Goal: Task Accomplishment & Management: Complete application form

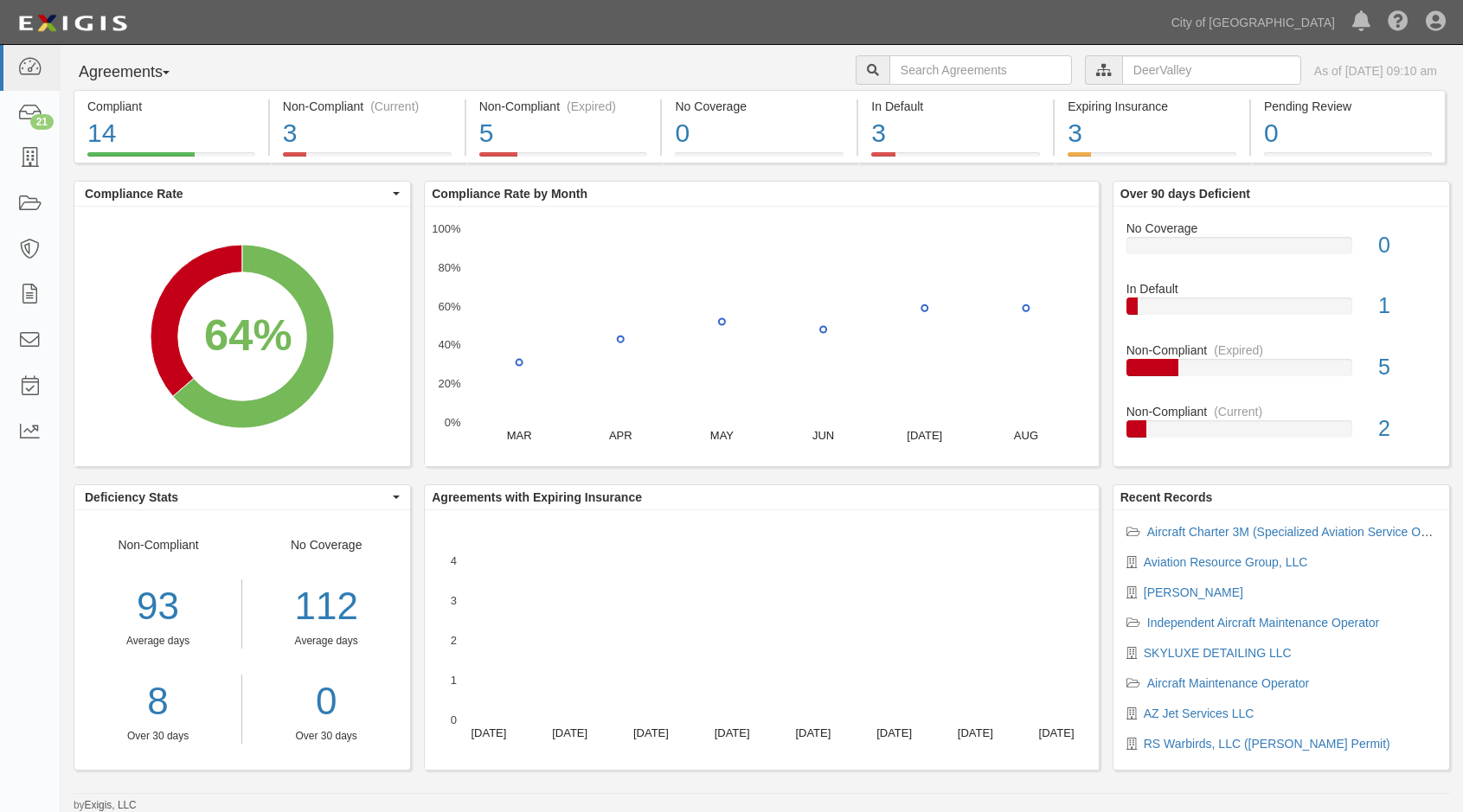
scroll to position [4, 0]
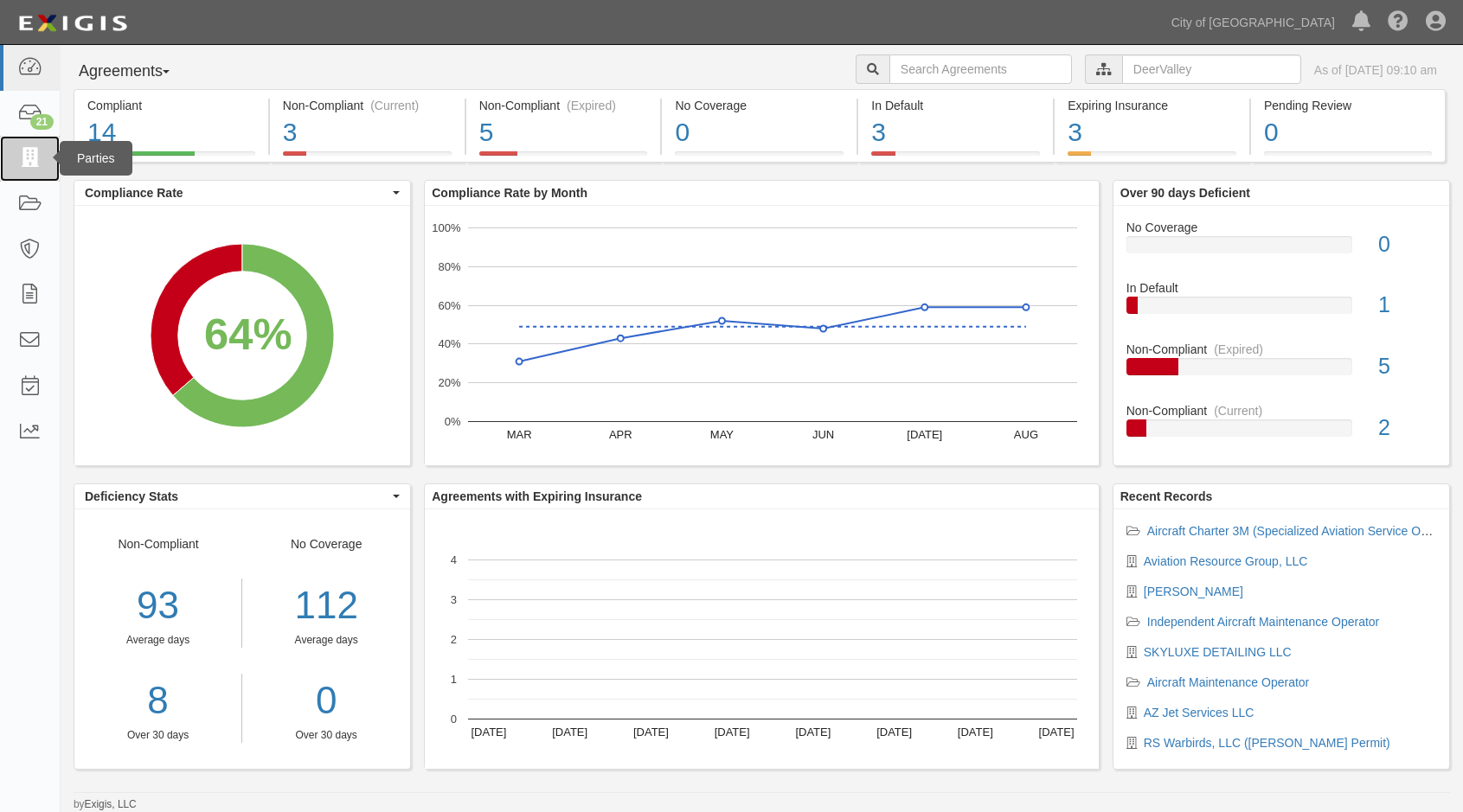
click at [23, 157] on icon at bounding box center [29, 159] width 24 height 19
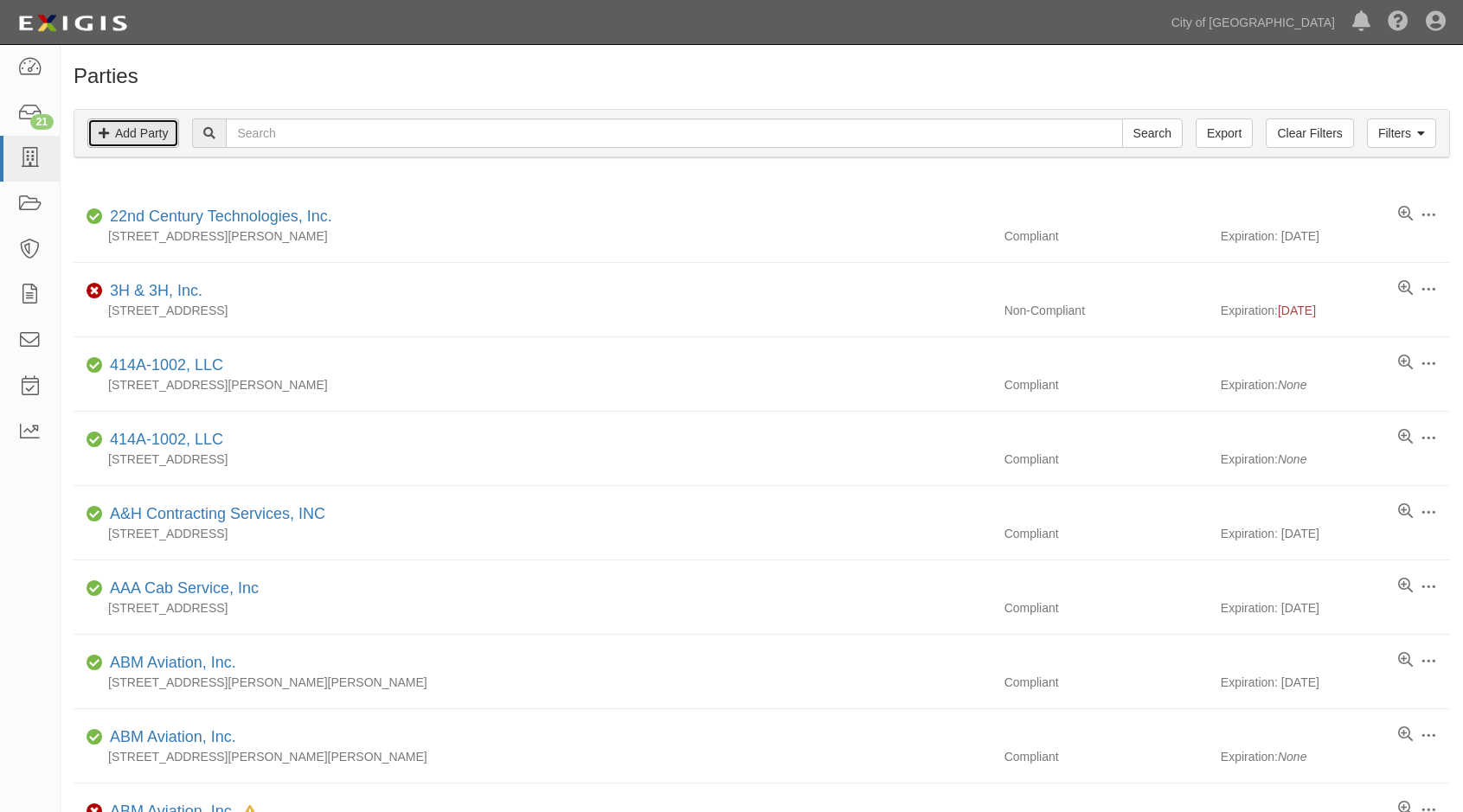
click at [155, 139] on link "Add Party" at bounding box center [133, 133] width 91 height 29
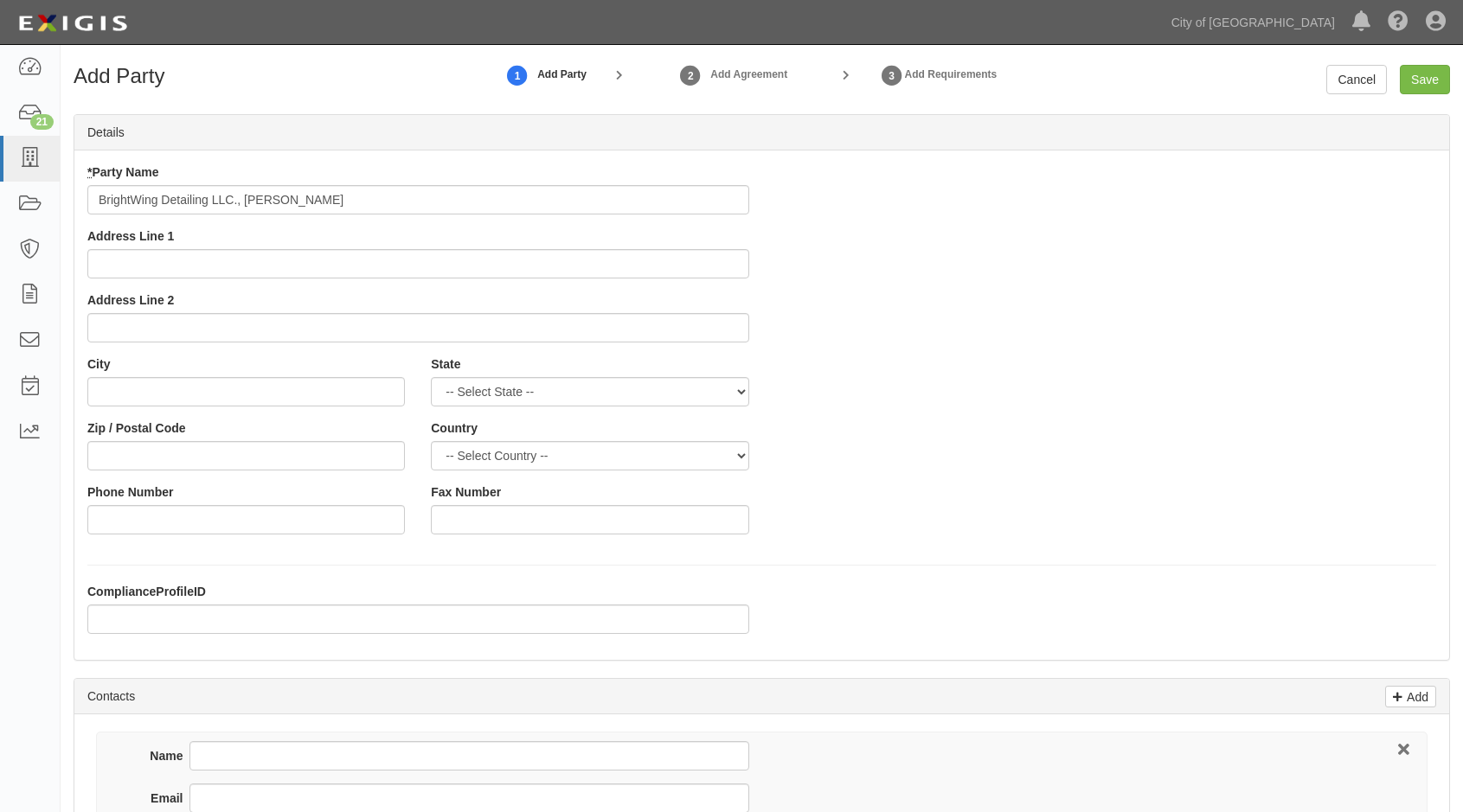
type input "BrightWing Detailing LLC., [PERSON_NAME]"
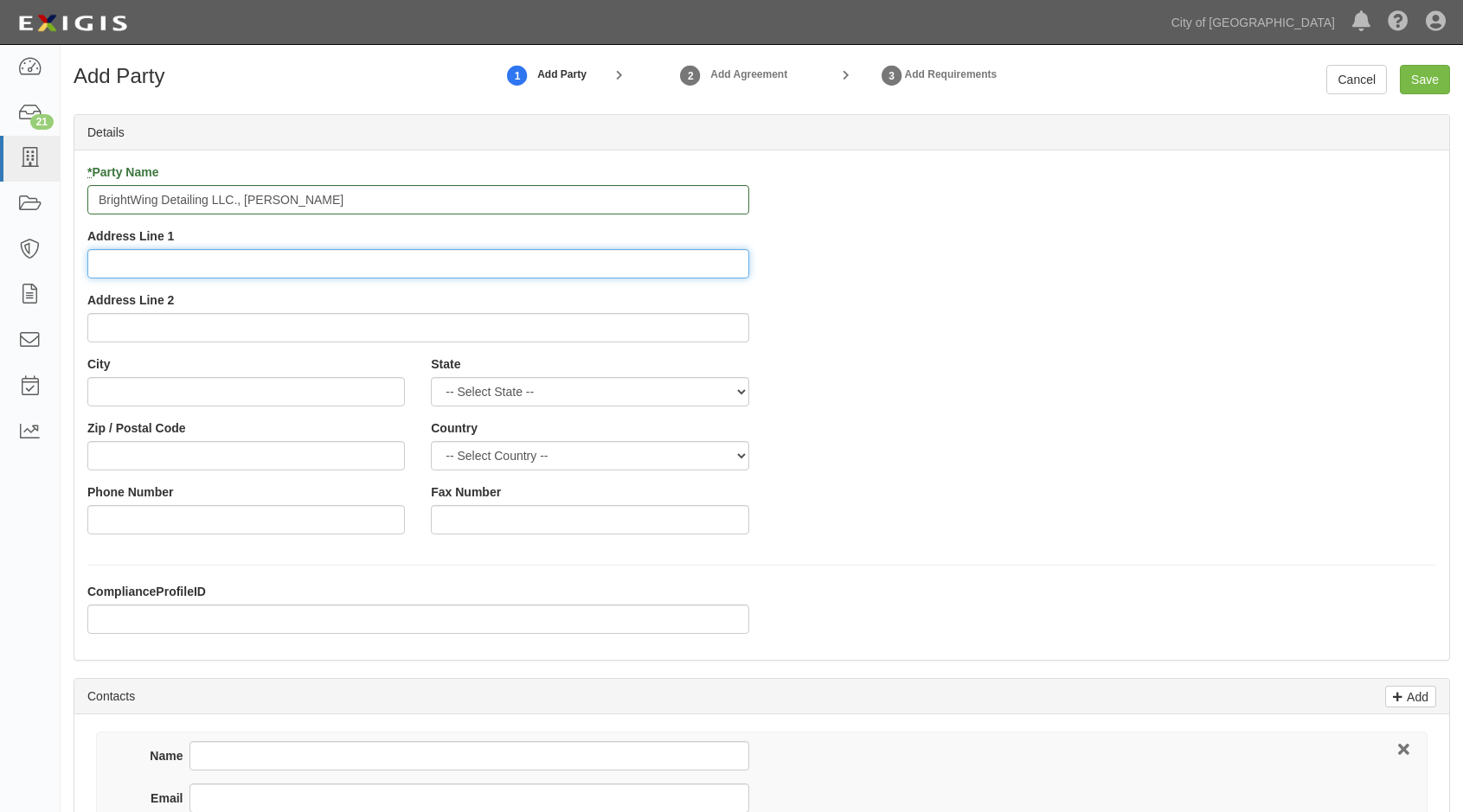
click at [162, 269] on input "Address Line 1" at bounding box center [418, 264] width 661 height 29
type input "1431 E. Breezy Ct."
type input "Phoenix"
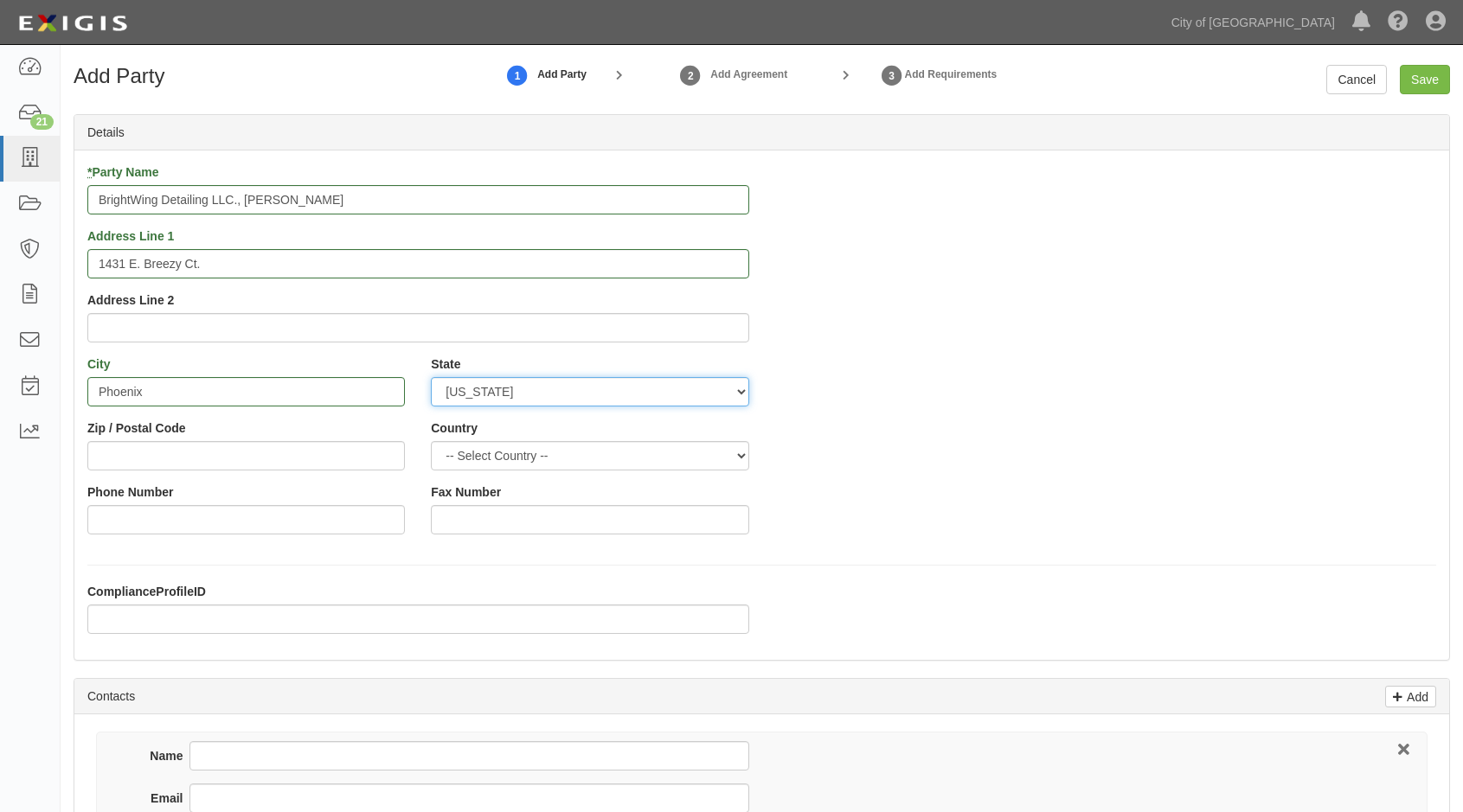
click at [745, 397] on select "-- Select State -- Alabama Alaska Arizona Arkansas California Colorado Connecti…" at bounding box center [589, 392] width 317 height 29
select select "AZ"
click at [431, 377] on select "-- Select State -- Alabama Alaska Arizona Arkansas California Colorado Connecti…" at bounding box center [589, 392] width 317 height 29
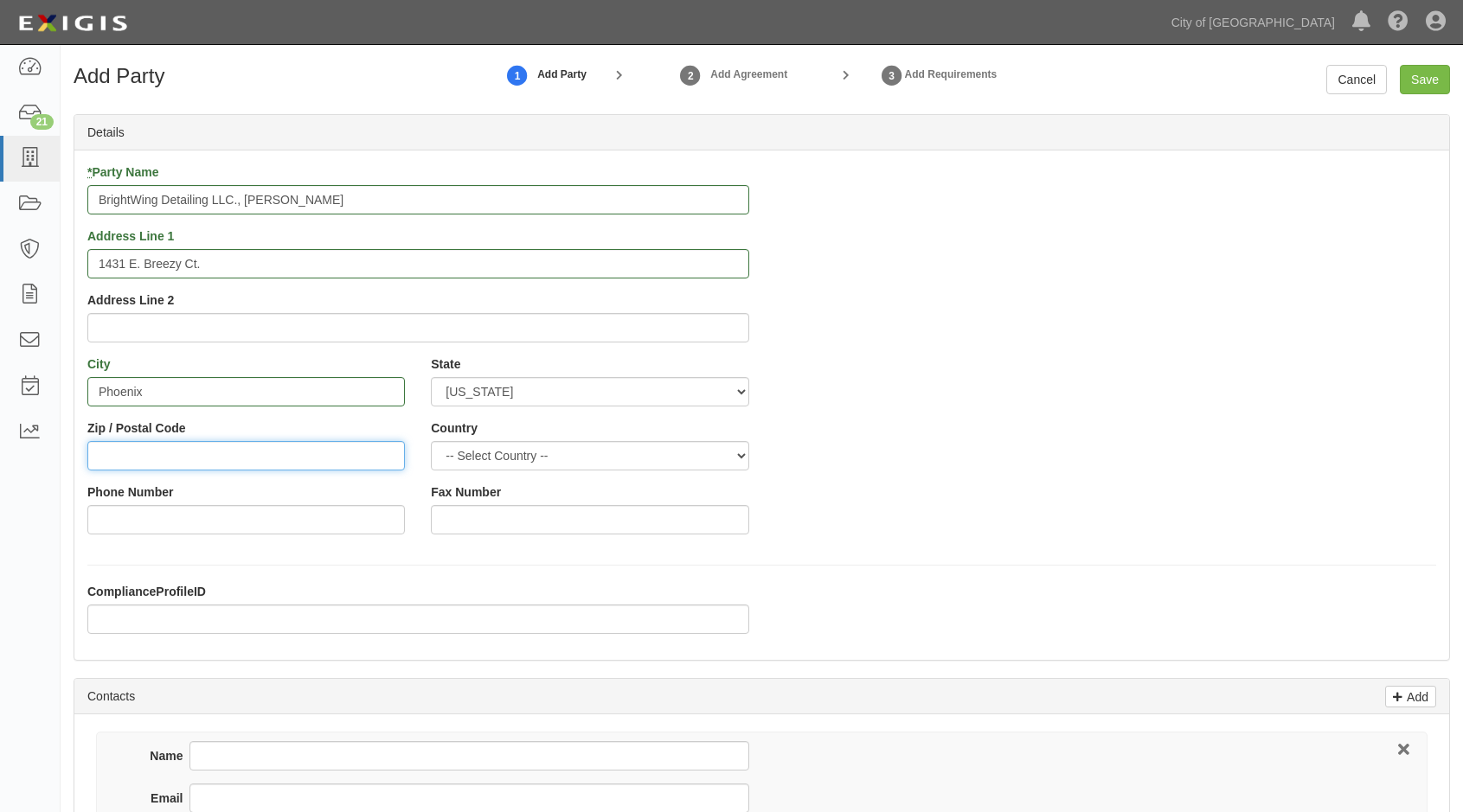
click at [233, 461] on input "Zip / Postal Code" at bounding box center [246, 455] width 317 height 29
type input "85086"
click at [519, 456] on select "-- Select Country -- Canada United States --------------- Afghanistan Åland Isl…" at bounding box center [589, 455] width 317 height 29
select select "US"
click at [431, 441] on select "-- Select Country -- Canada United States --------------- Afghanistan Åland Isl…" at bounding box center [589, 455] width 317 height 29
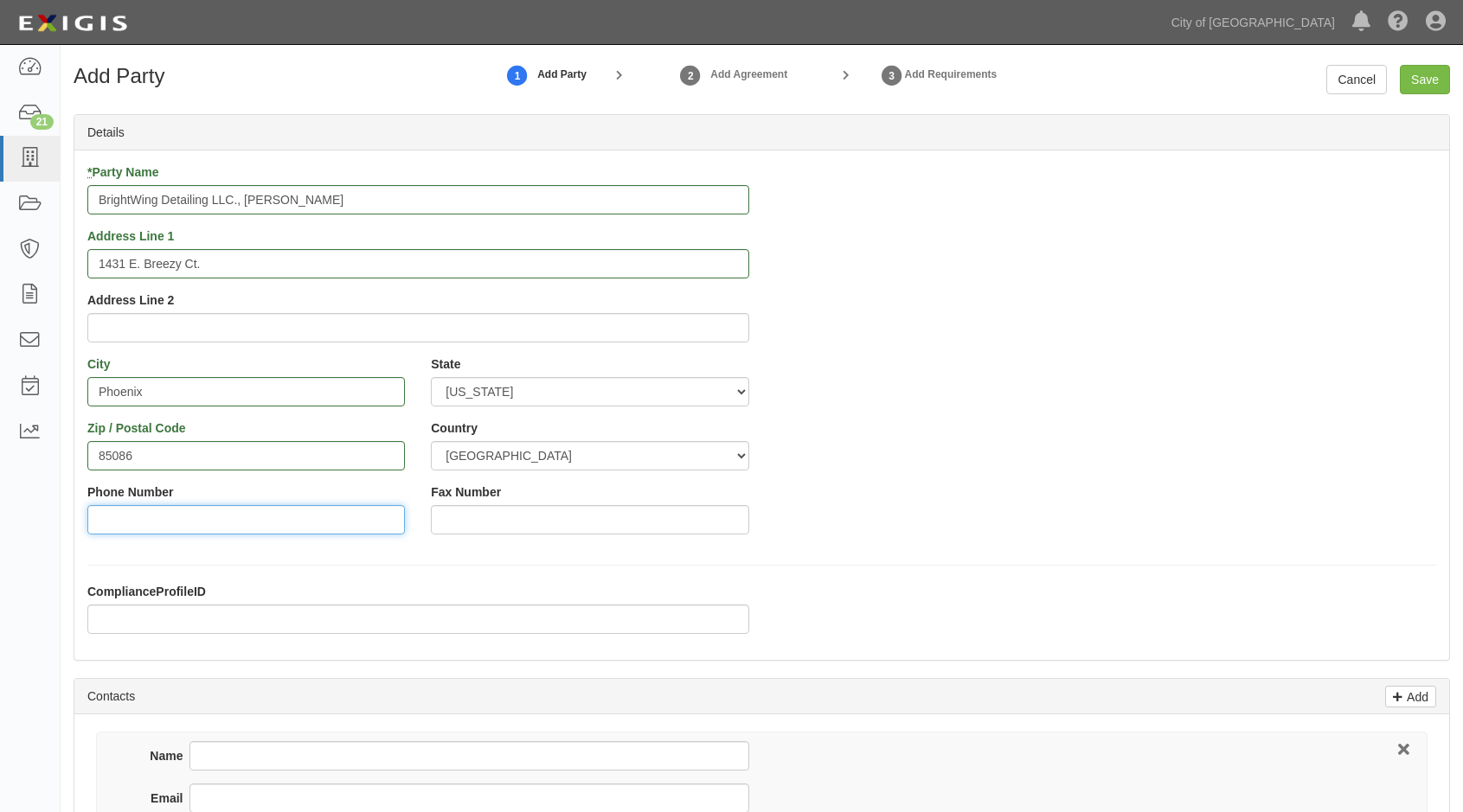
click at [183, 515] on input "Phone Number" at bounding box center [246, 519] width 317 height 29
type input "602-377-5714"
drag, startPoint x: 358, startPoint y: 198, endPoint x: 236, endPoint y: 201, distance: 122.0
click at [236, 201] on input "BrightWing Detailing LLC., Quinten McDaniel" at bounding box center [418, 199] width 661 height 29
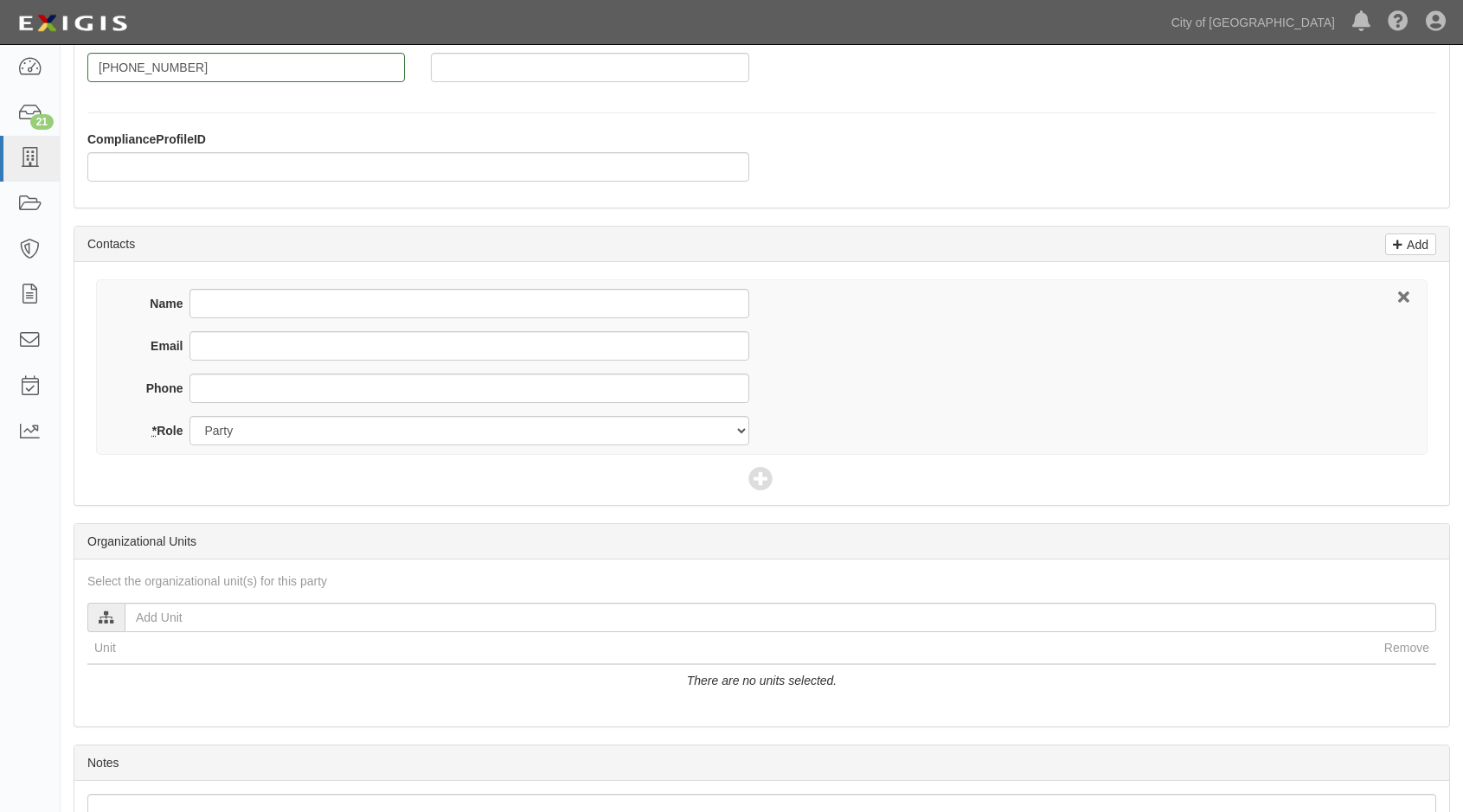
scroll to position [406, 0]
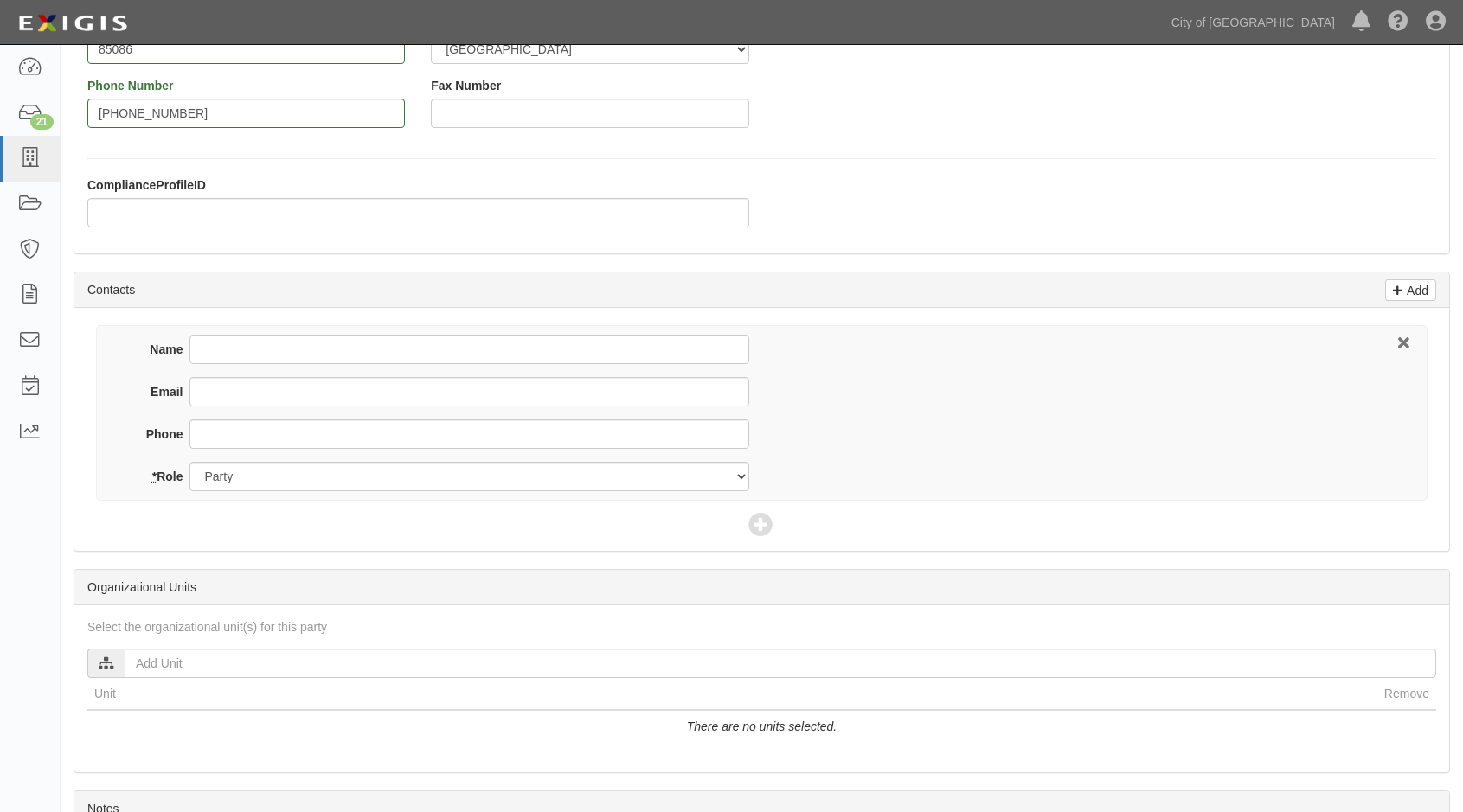
type input "BrightWing Detailing LLC."
click at [222, 348] on input "Name" at bounding box center [469, 349] width 558 height 29
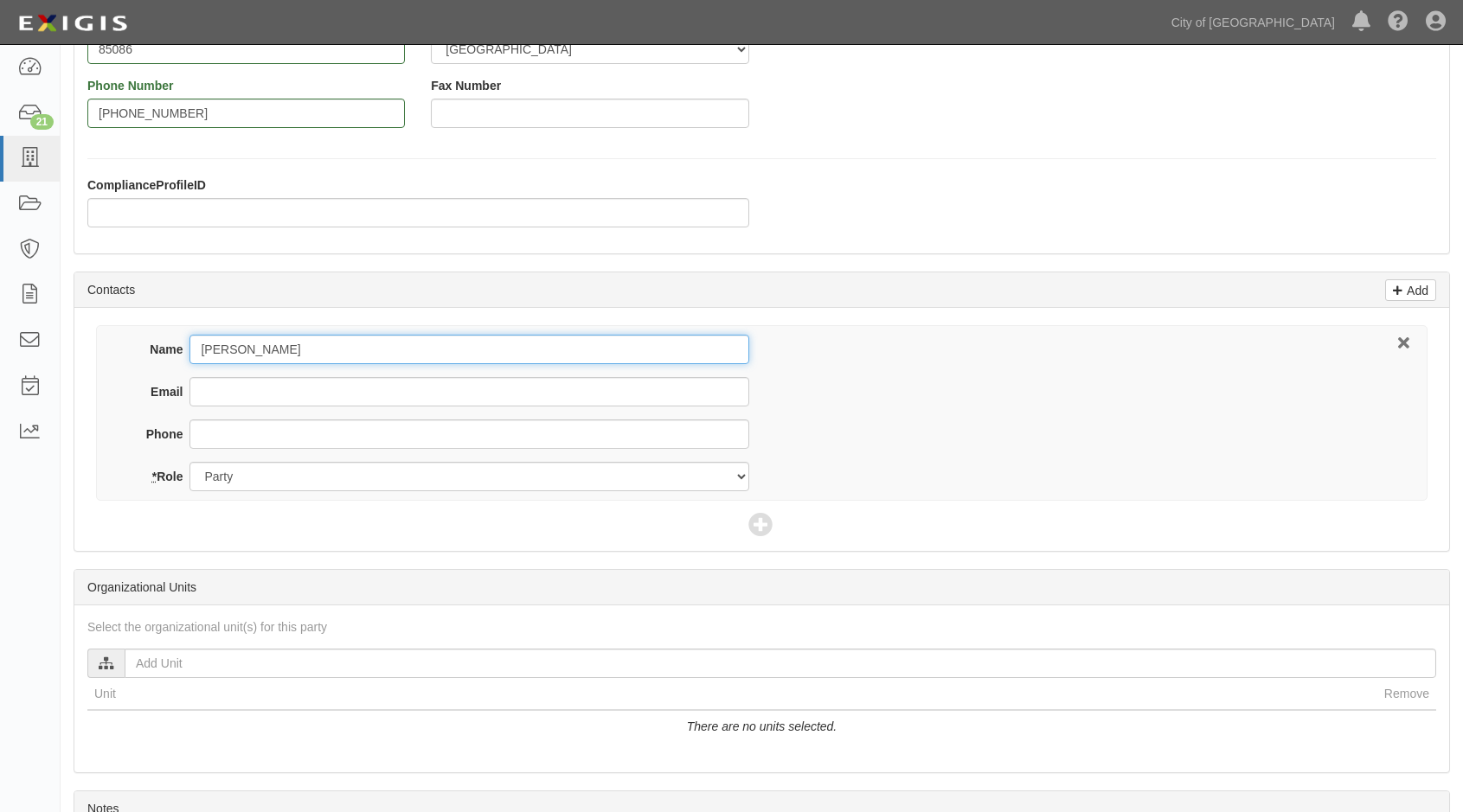
type input "Quiten McDaniel"
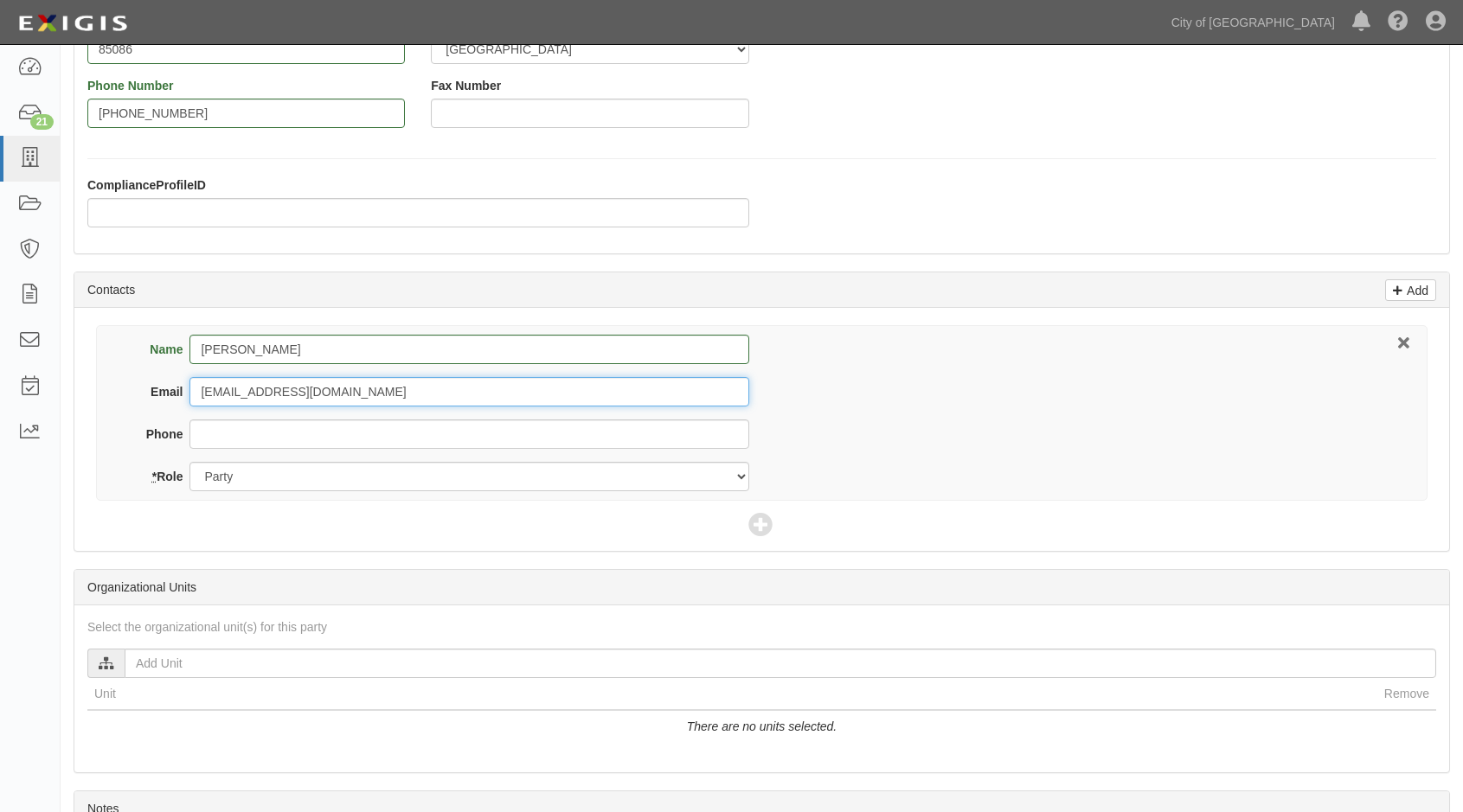
type input "brightwingdetail@gmail.com"
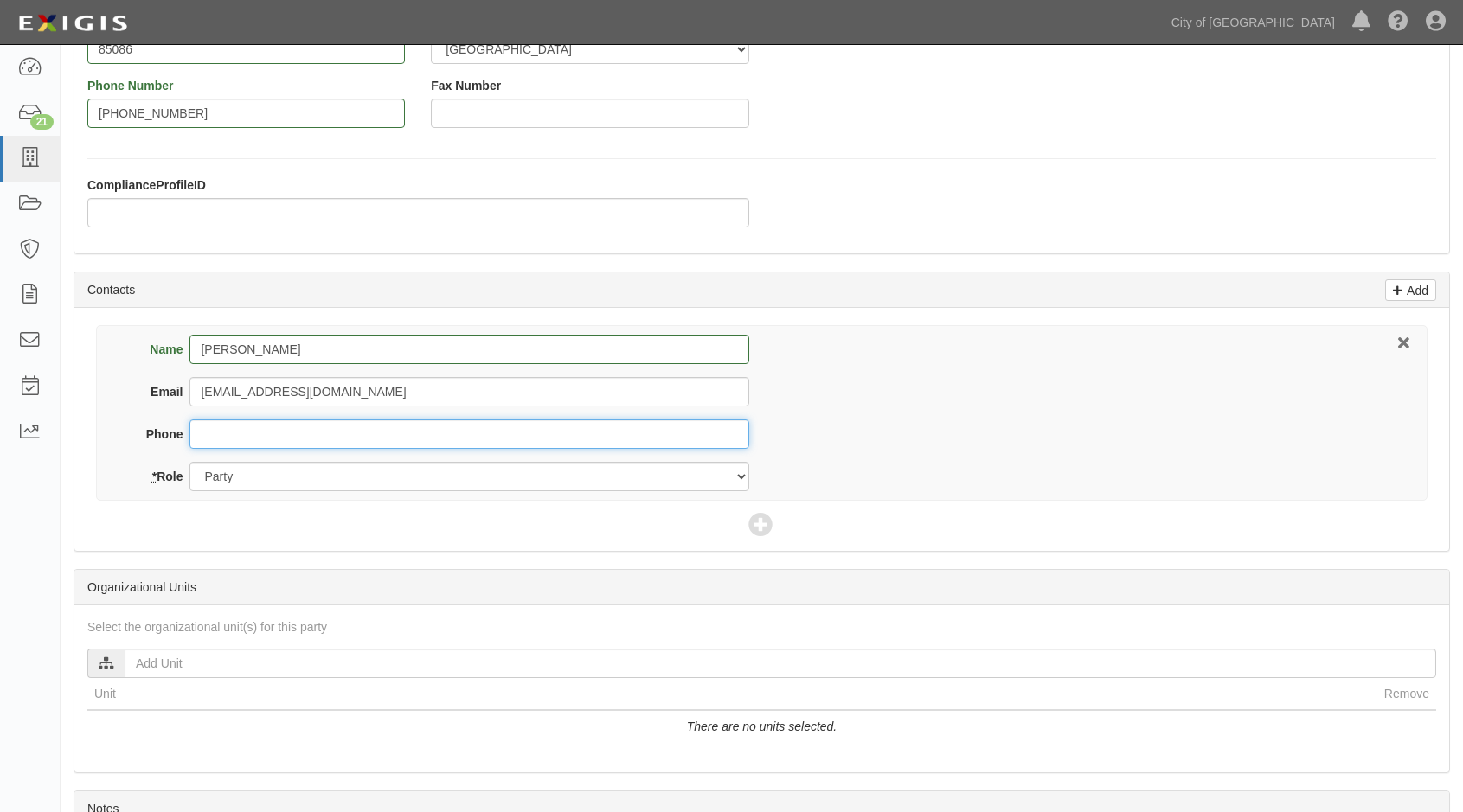
click at [297, 440] on input "Phone" at bounding box center [469, 434] width 558 height 29
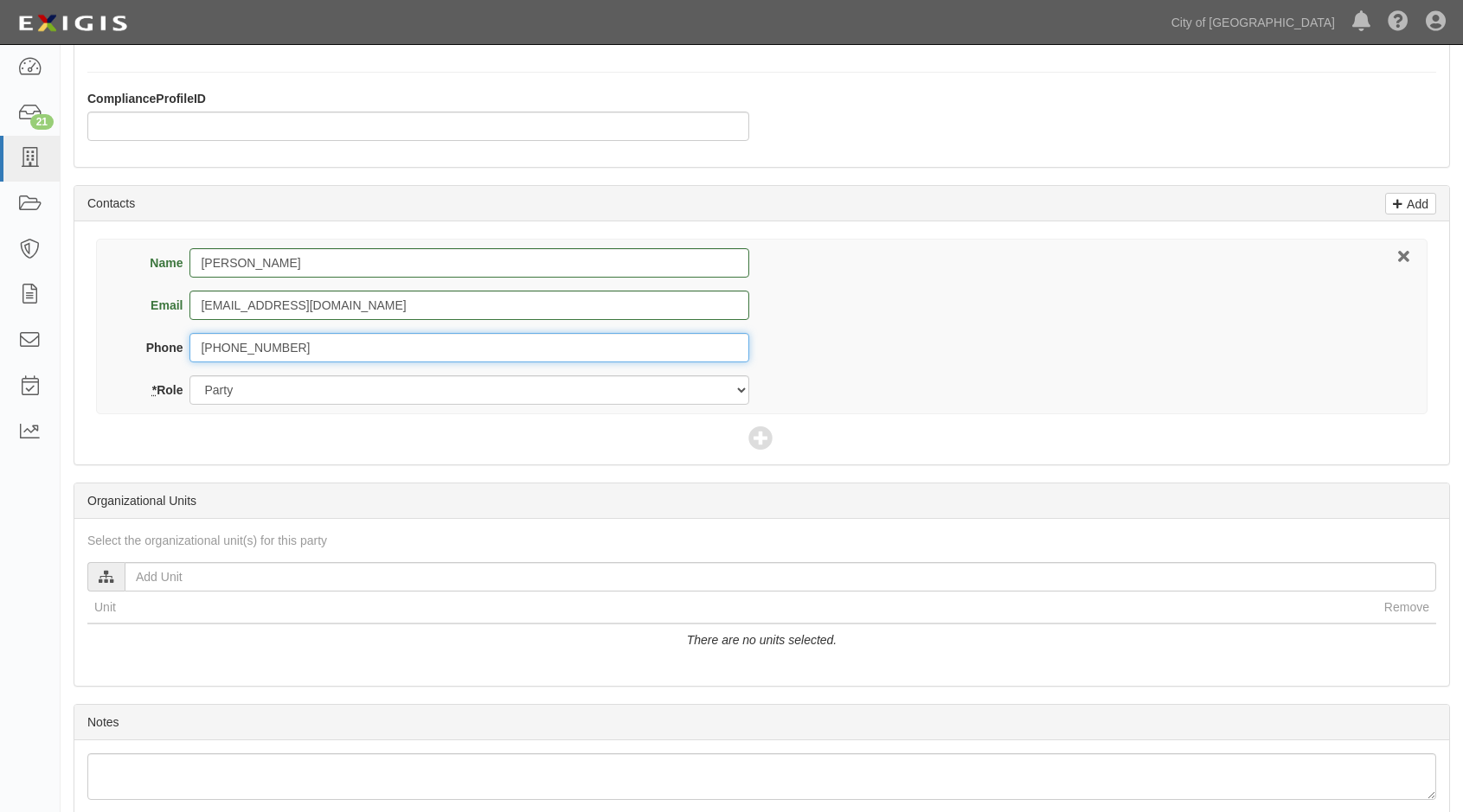
type input "602-377-5714"
click at [112, 573] on icon at bounding box center [106, 578] width 16 height 12
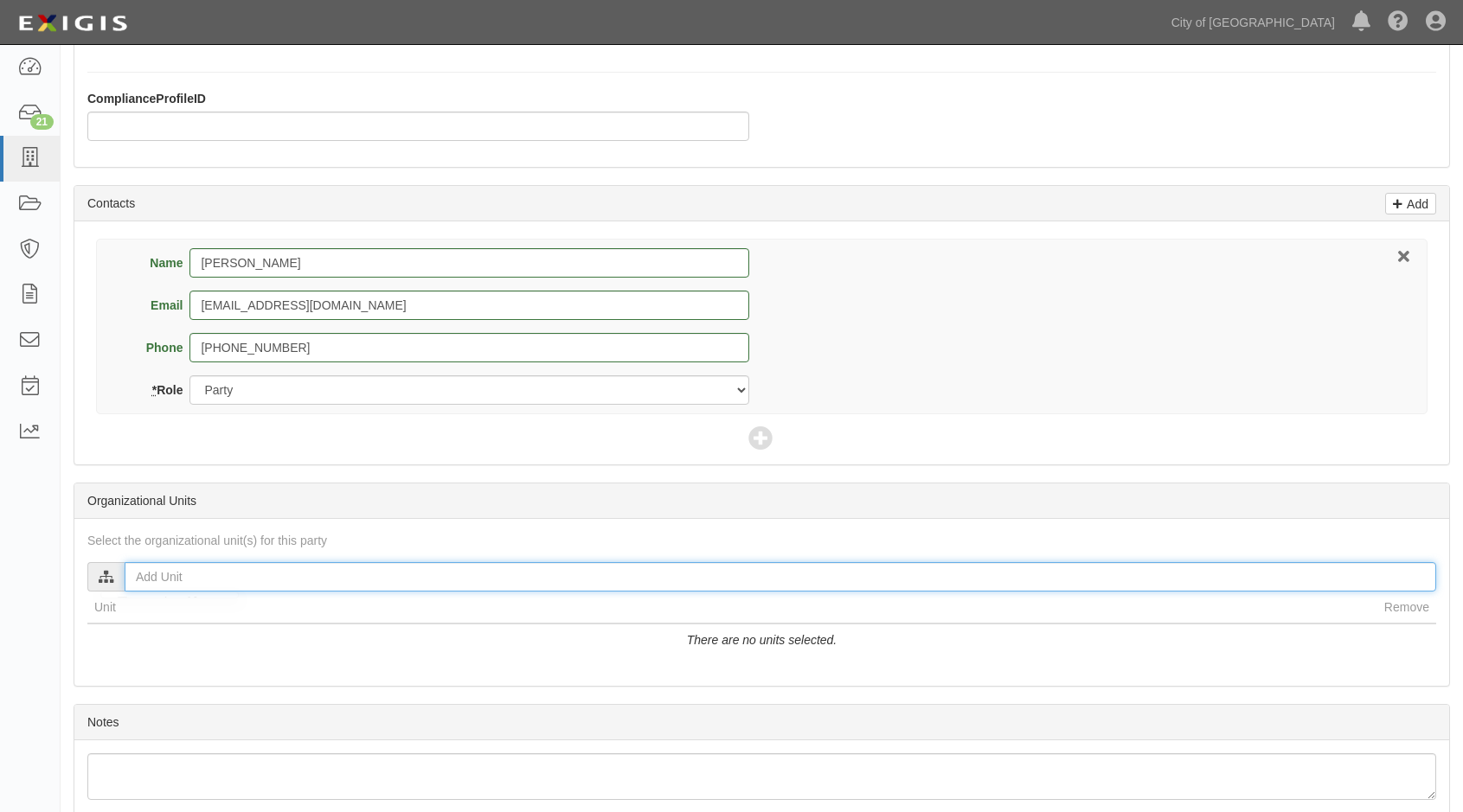
click at [149, 574] on input "text" at bounding box center [780, 577] width 1311 height 29
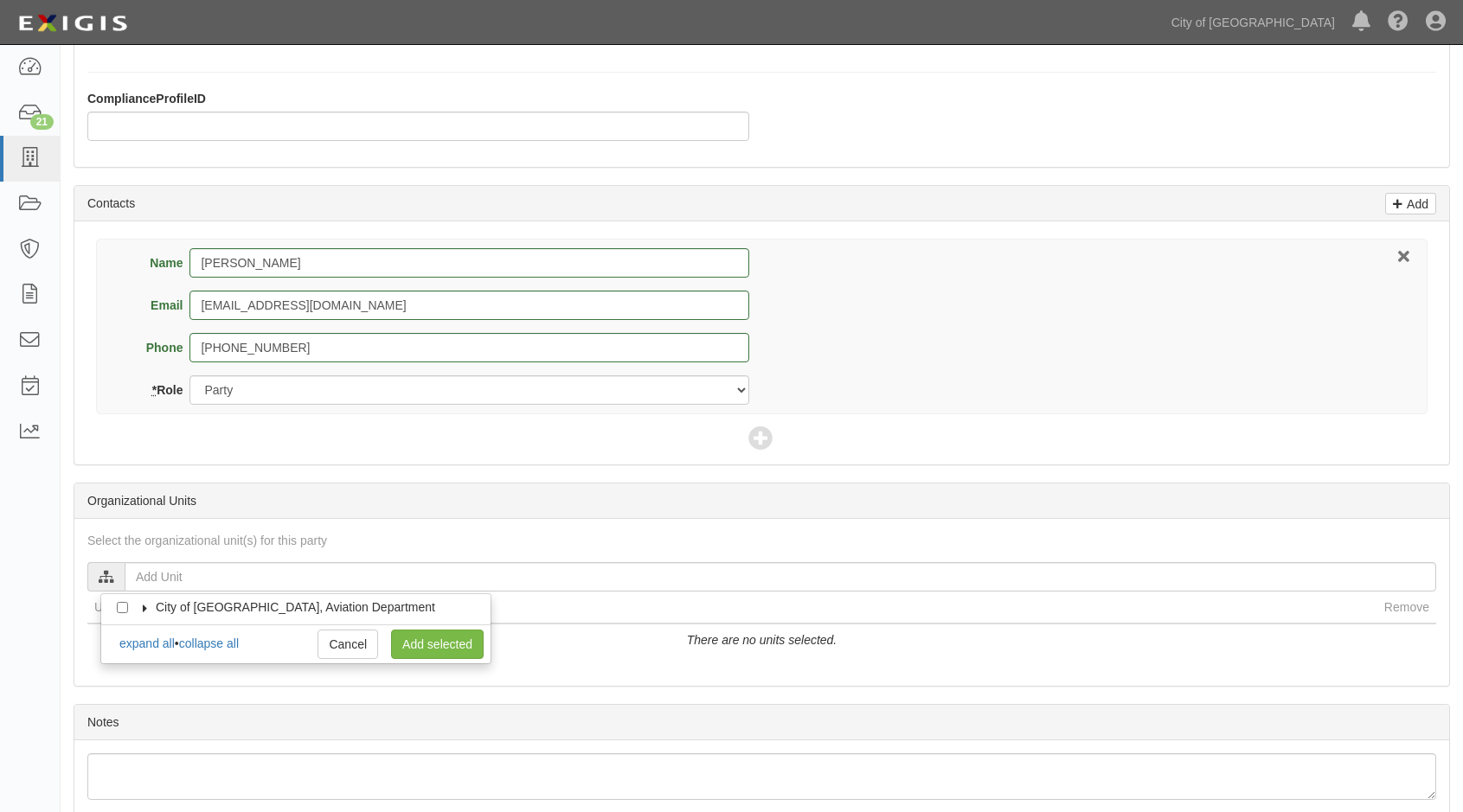
click at [148, 609] on icon at bounding box center [145, 609] width 12 height 8
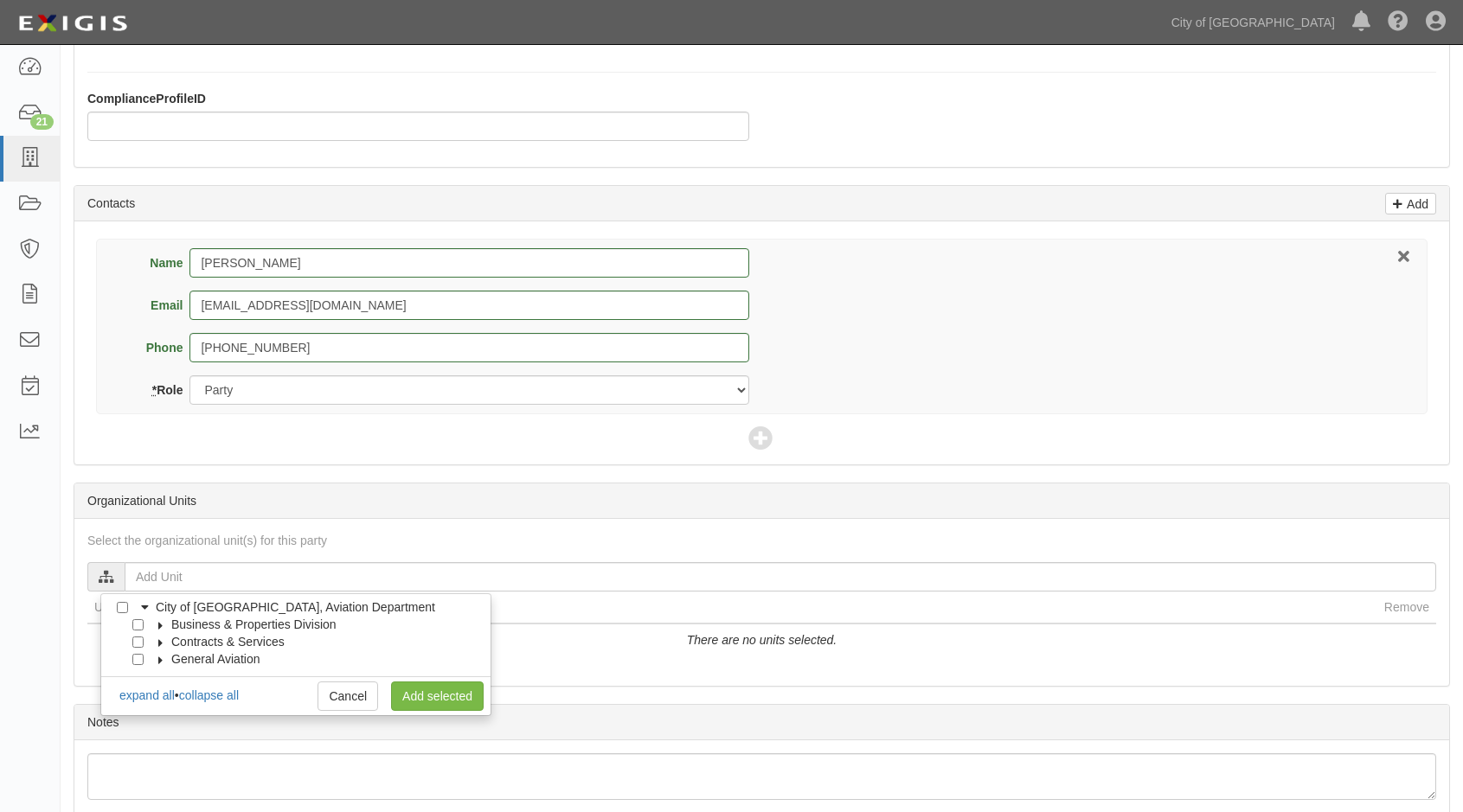
click at [156, 663] on icon at bounding box center [161, 660] width 12 height 8
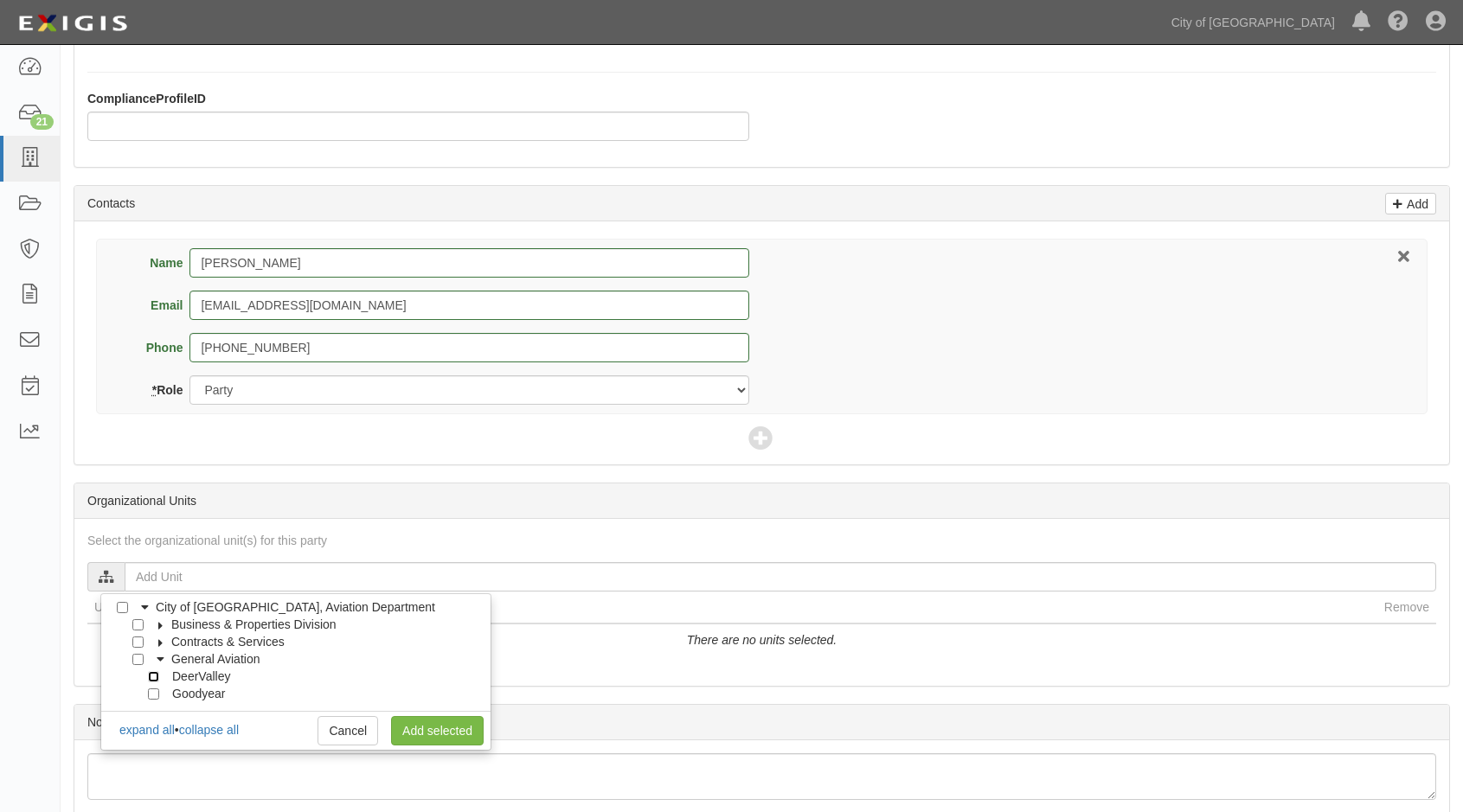
click at [155, 679] on input "DeerValley" at bounding box center [154, 677] width 12 height 12
checkbox input "true"
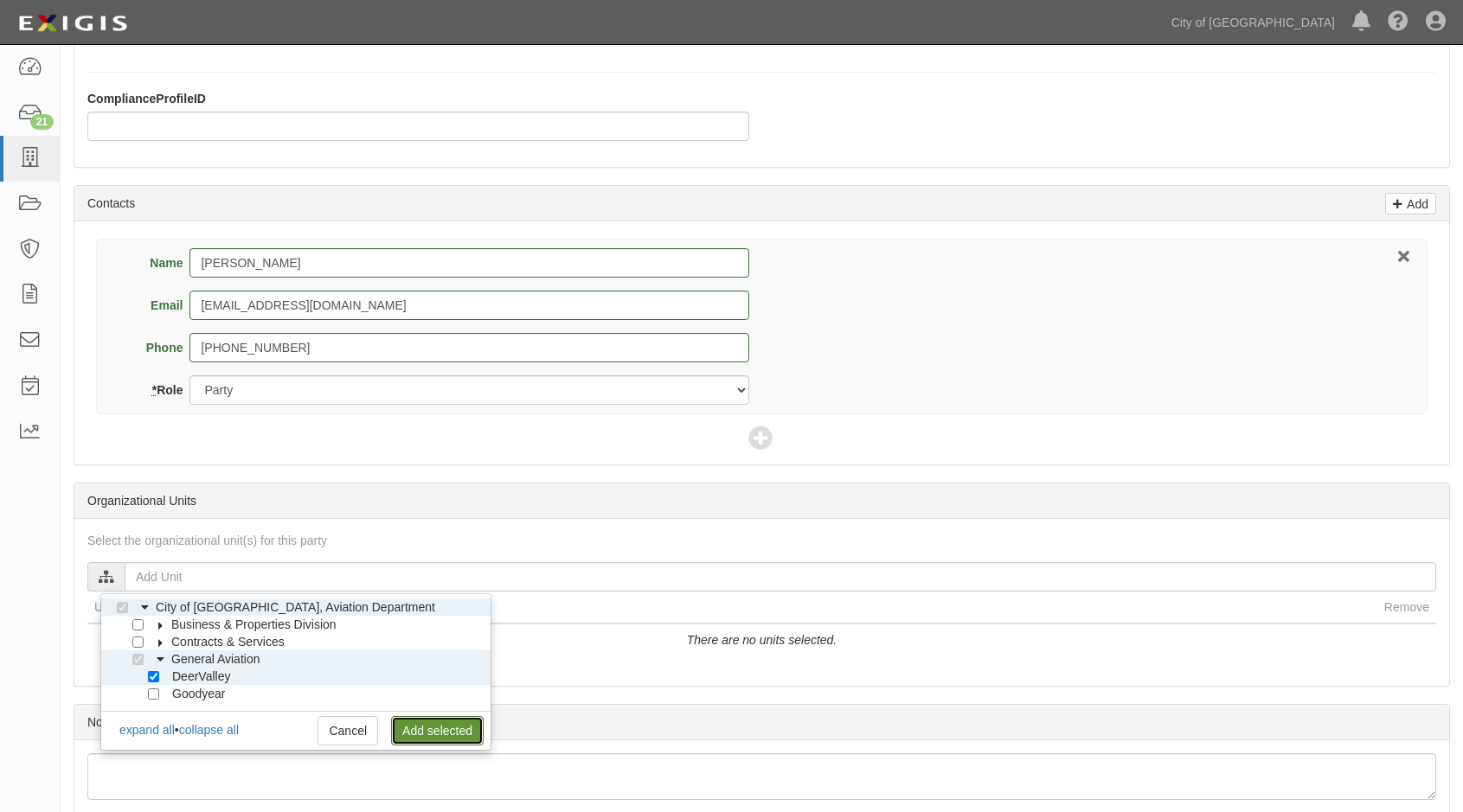
click at [416, 733] on link "Add selected" at bounding box center [437, 730] width 92 height 29
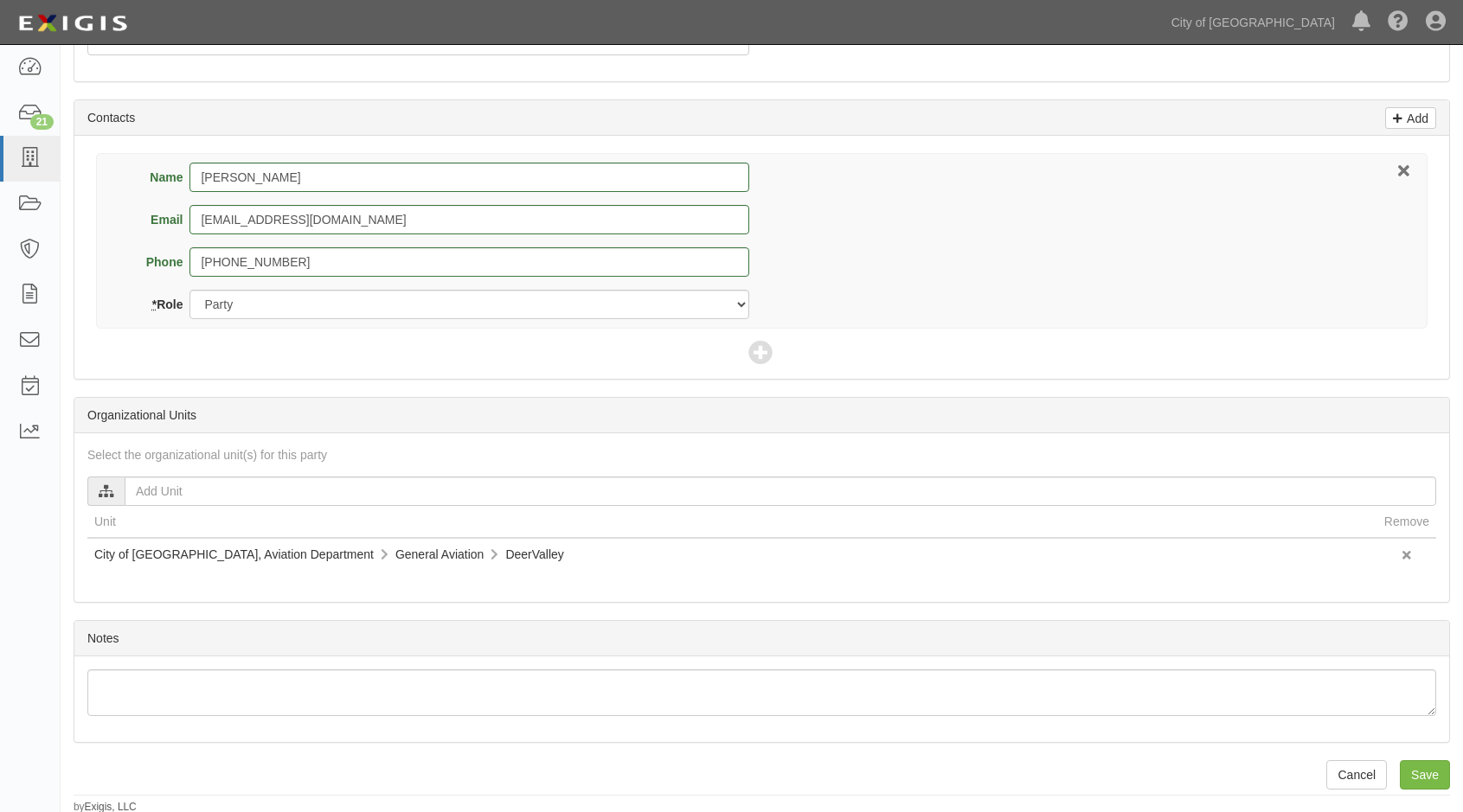
scroll to position [581, 0]
click at [1432, 777] on input "Save" at bounding box center [1425, 772] width 51 height 29
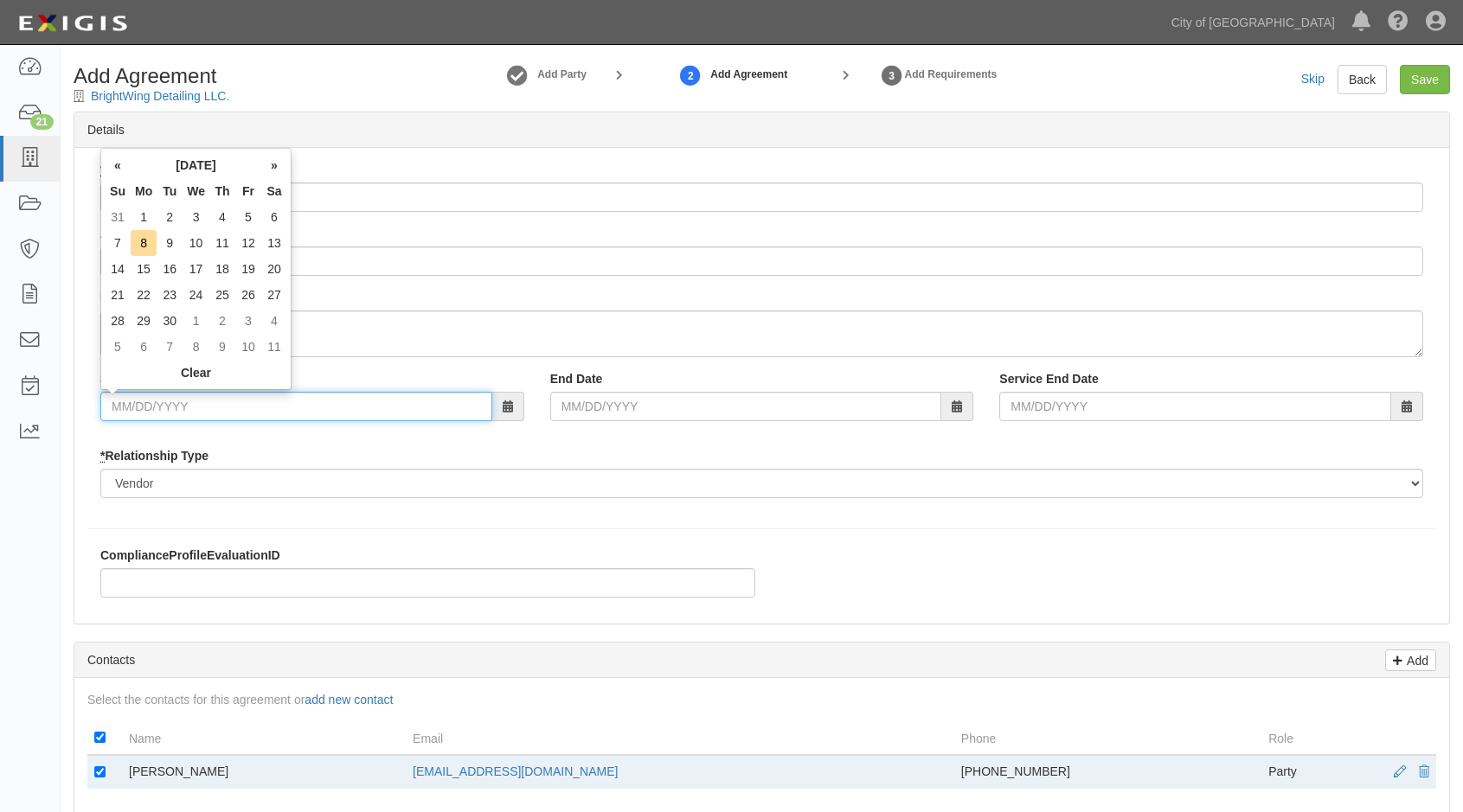
click at [172, 409] on input "Start Date" at bounding box center [296, 406] width 392 height 29
type input "08/18/2025"
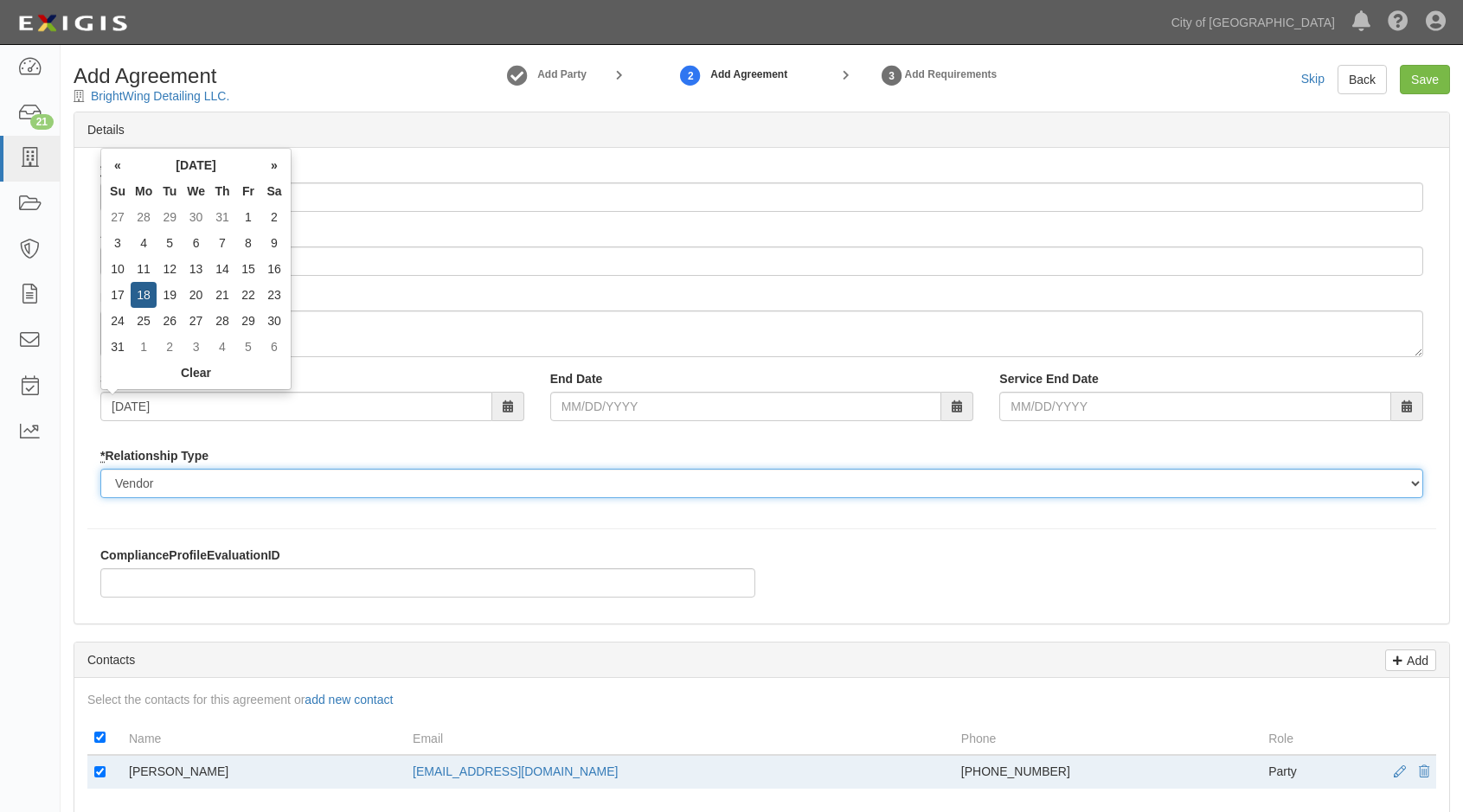
click at [262, 485] on select "Borrower Contractor Franchisee Other Subcontractor Supplier Tenant Vendor" at bounding box center [761, 483] width 1322 height 29
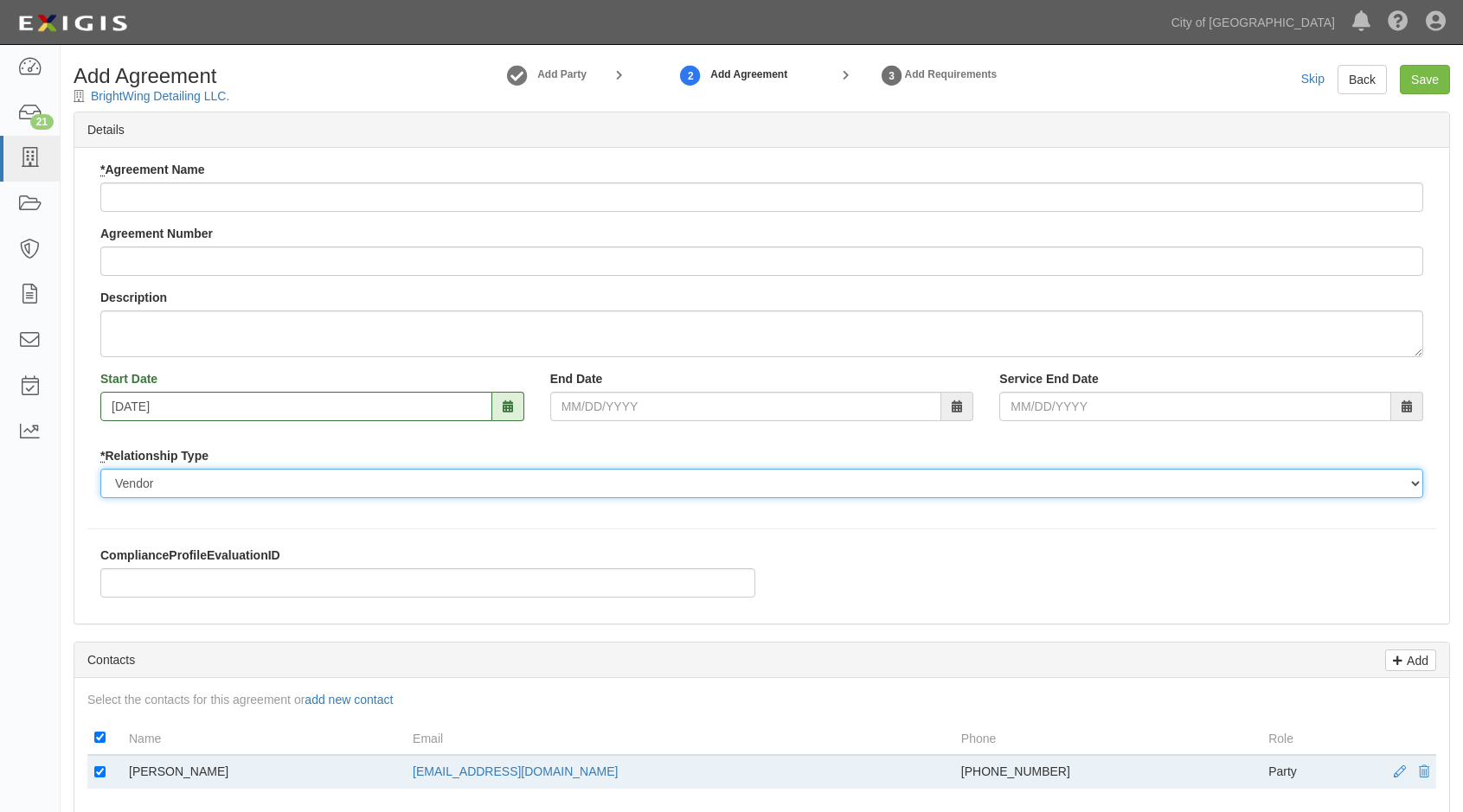
click at [262, 485] on select "Borrower Contractor Franchisee Other Subcontractor Supplier Tenant Vendor" at bounding box center [761, 483] width 1322 height 29
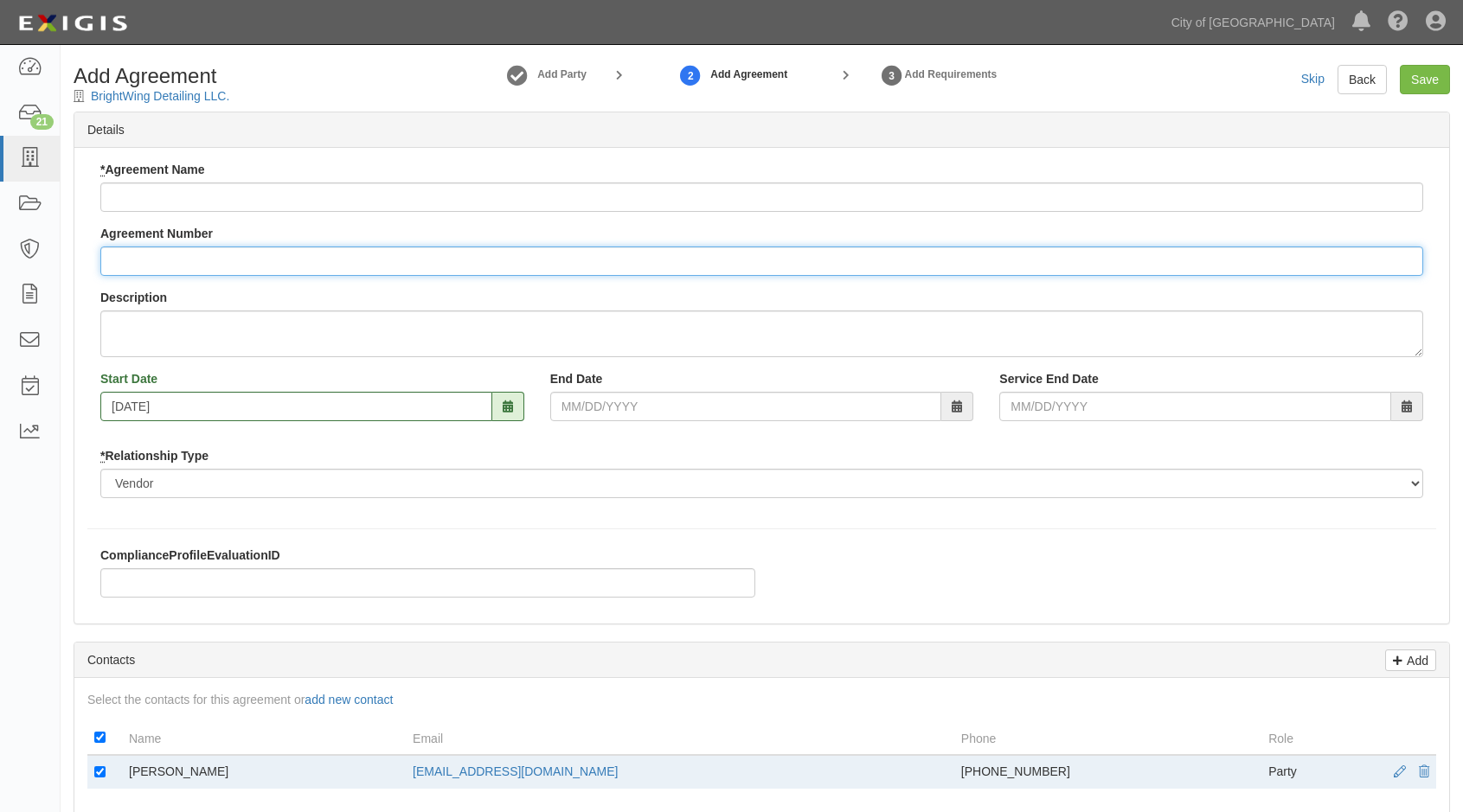
click at [194, 259] on input "Agreement Number" at bounding box center [761, 261] width 1322 height 29
type input "163944--0"
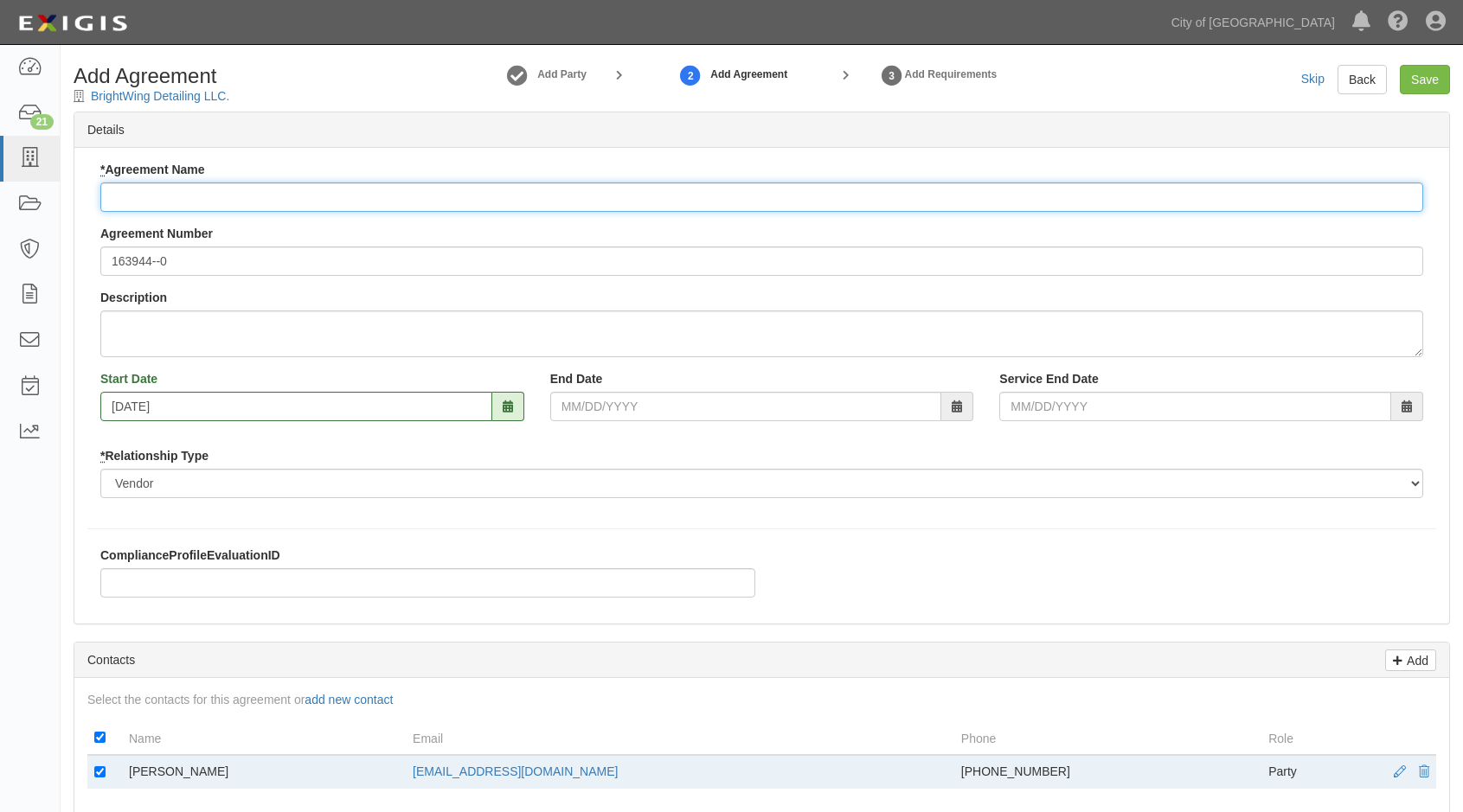
click at [160, 187] on input "* Agreement Name" at bounding box center [761, 197] width 1322 height 29
type input "BrightWing Detailing LLC."
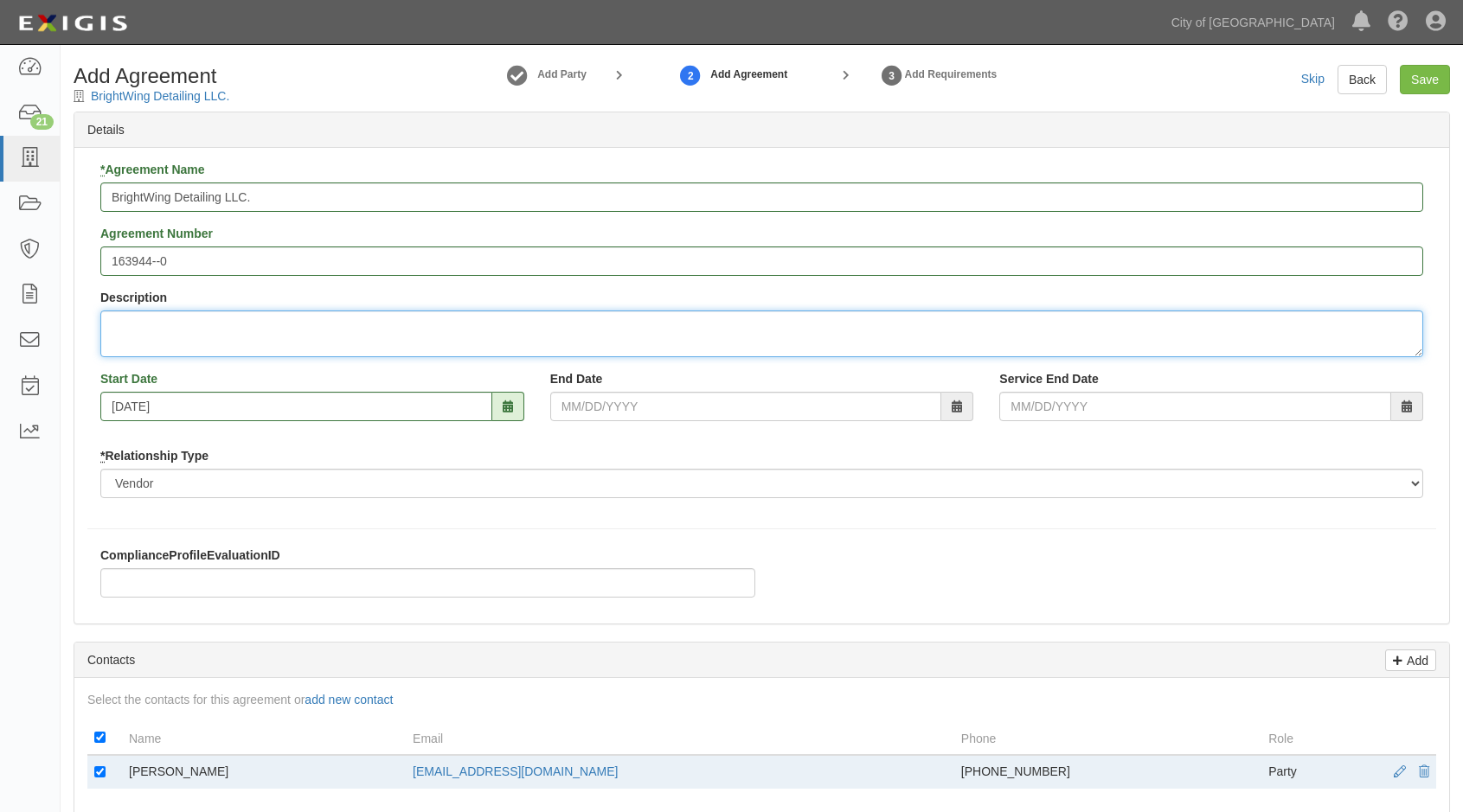
click at [145, 318] on textarea "Description" at bounding box center [761, 334] width 1322 height 47
type textarea "Aircraft Cleaning Operator - Specialized Aviation Service Operators - Sales Bas…"
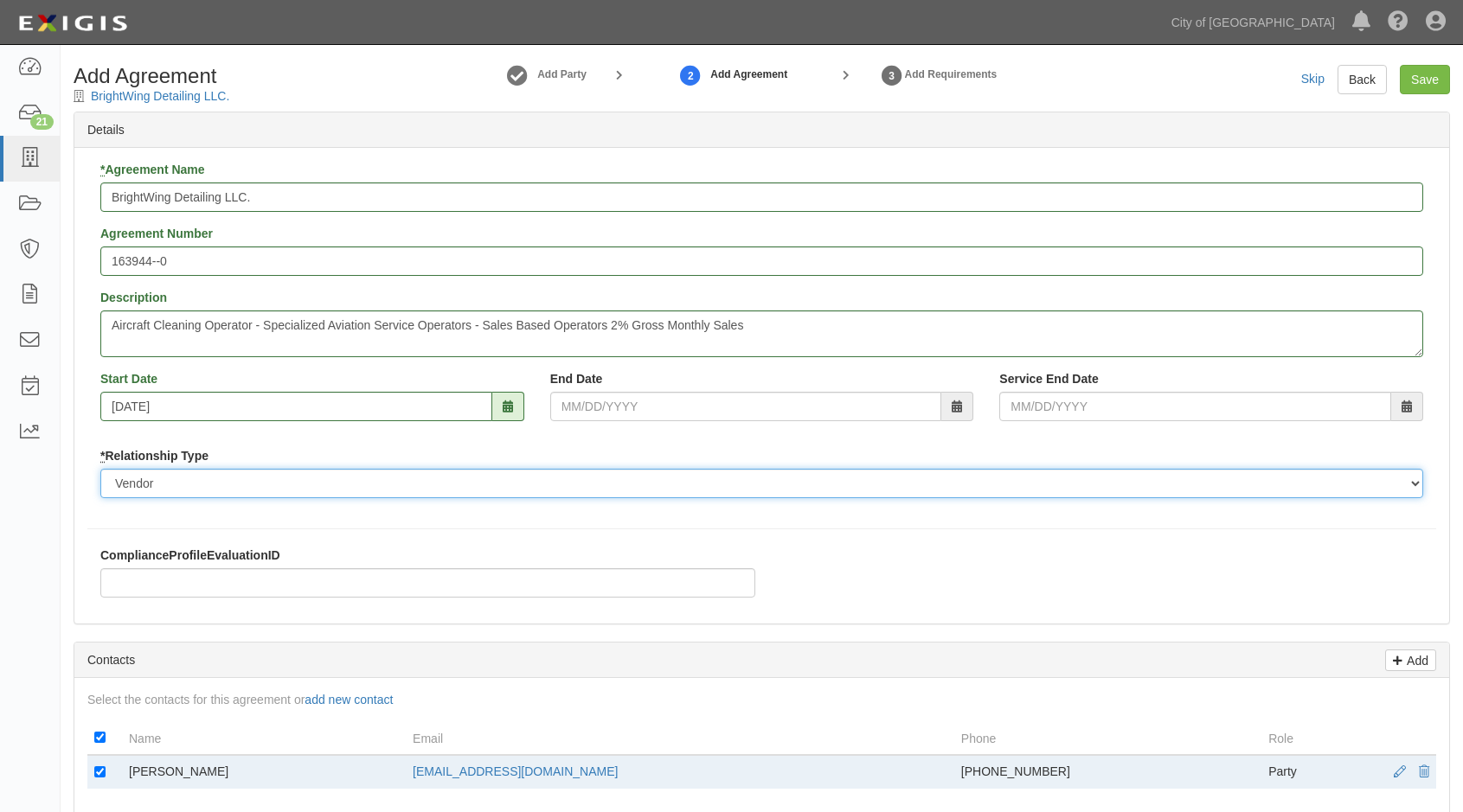
click at [216, 487] on select "Borrower Contractor Franchisee Other Subcontractor Supplier Tenant Vendor" at bounding box center [761, 483] width 1322 height 29
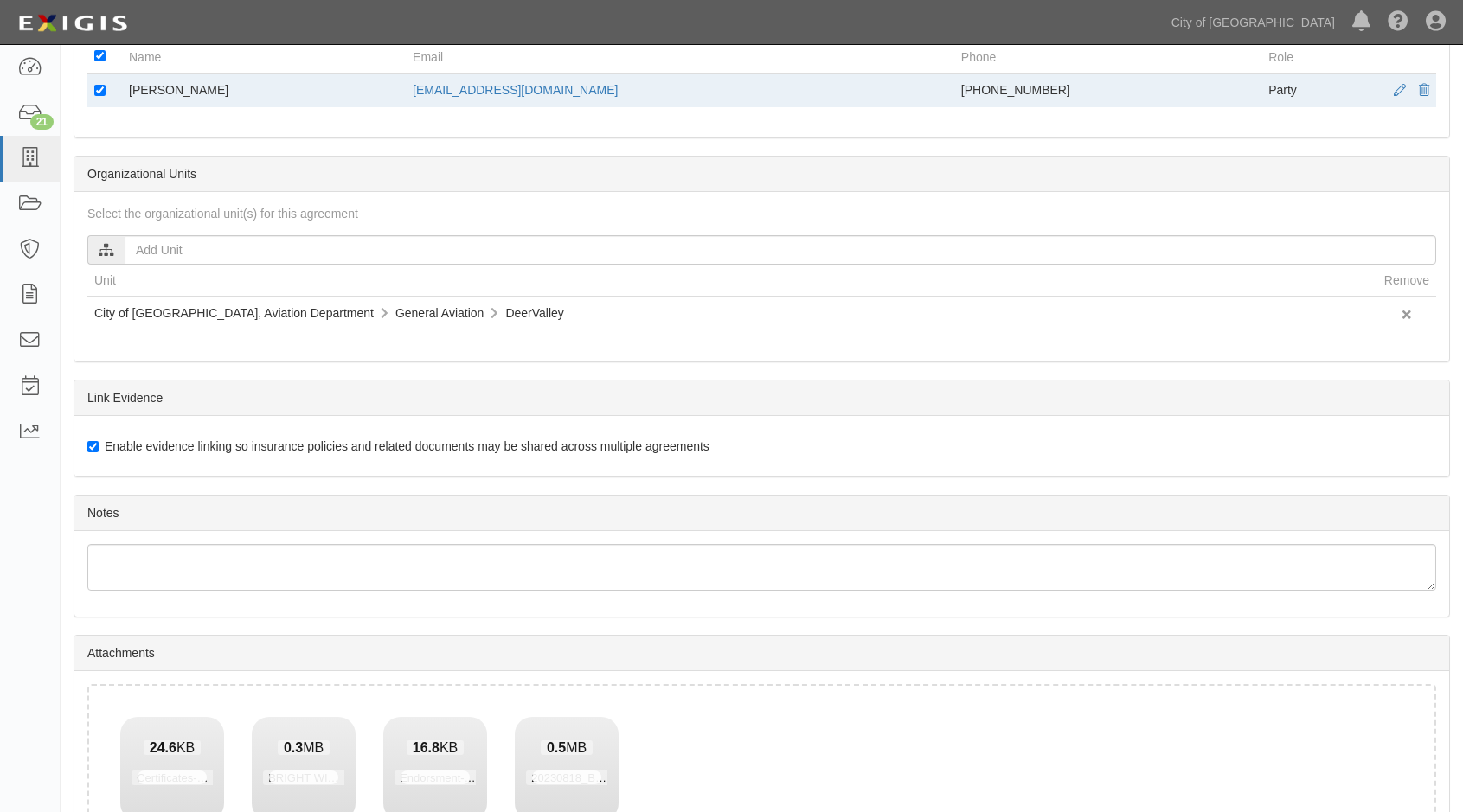
scroll to position [826, 0]
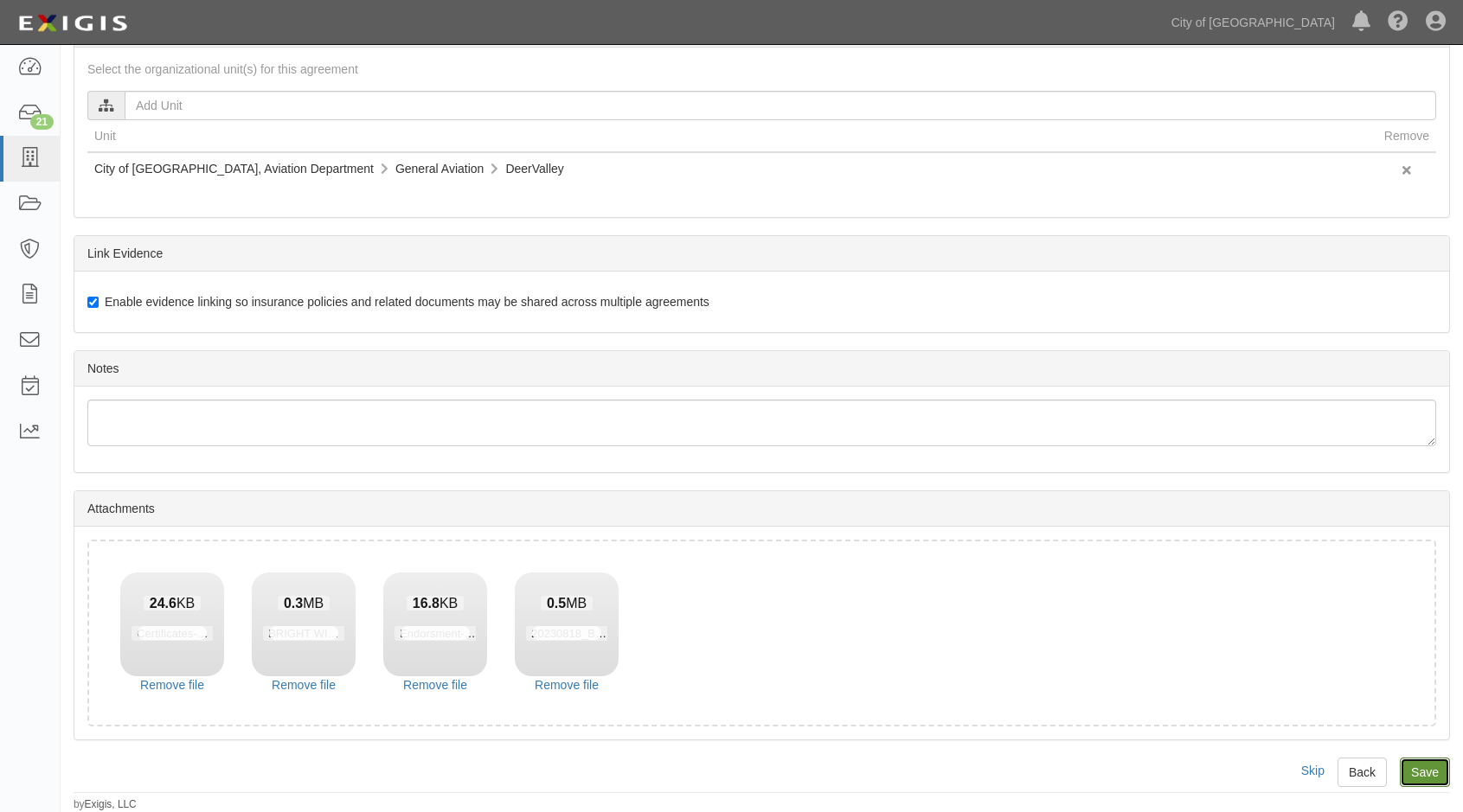
click at [1434, 775] on input "Save" at bounding box center [1425, 772] width 51 height 29
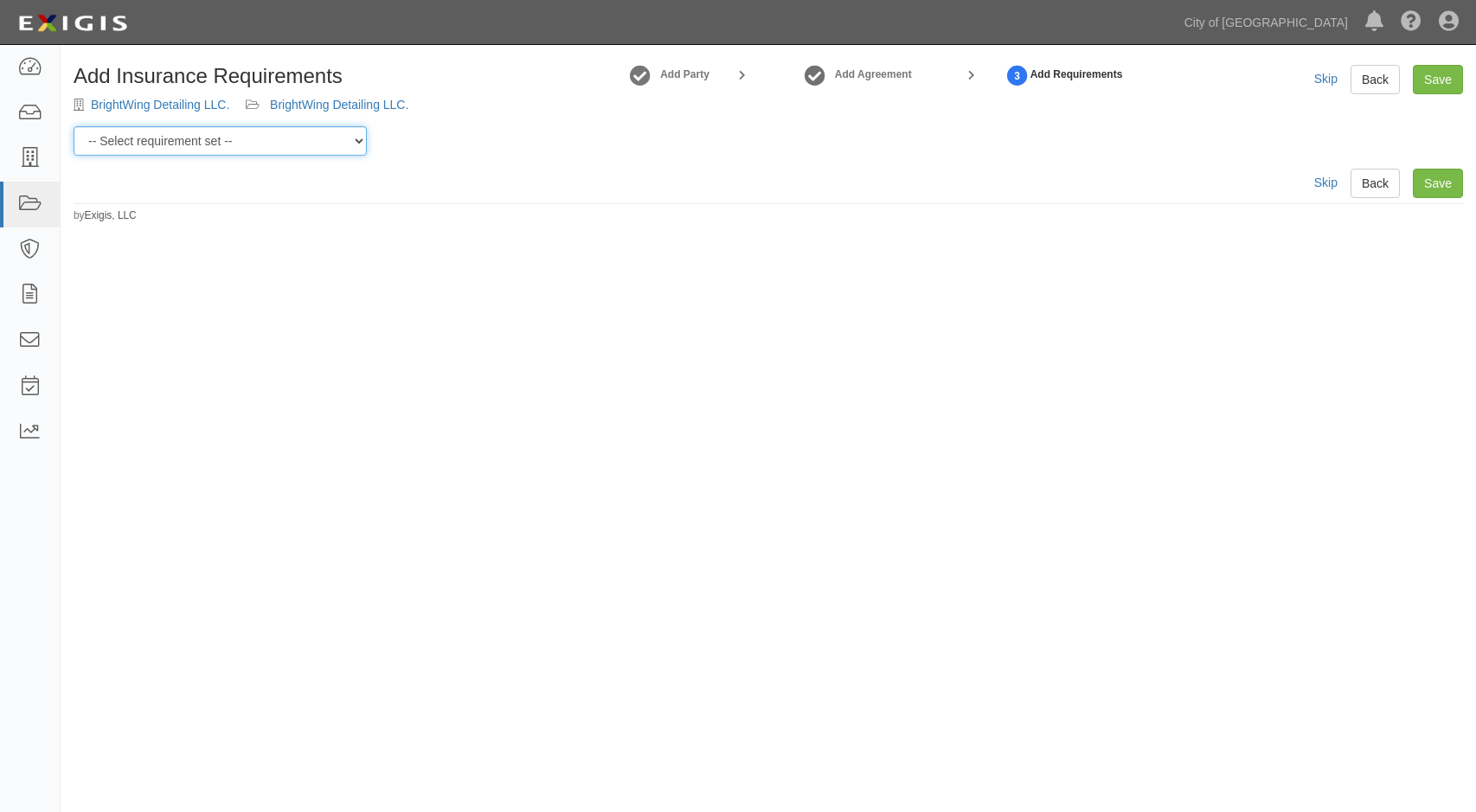
click at [334, 136] on select "-- Select requirement set -- Aircraft Charter 10M Aircraft Charter 3M Aircraft …" at bounding box center [220, 141] width 293 height 29
select select "37358"
click at [74, 126] on select "-- Select requirement set -- Aircraft Charter 10M Aircraft Charter 3M Aircraft …" at bounding box center [220, 141] width 293 height 29
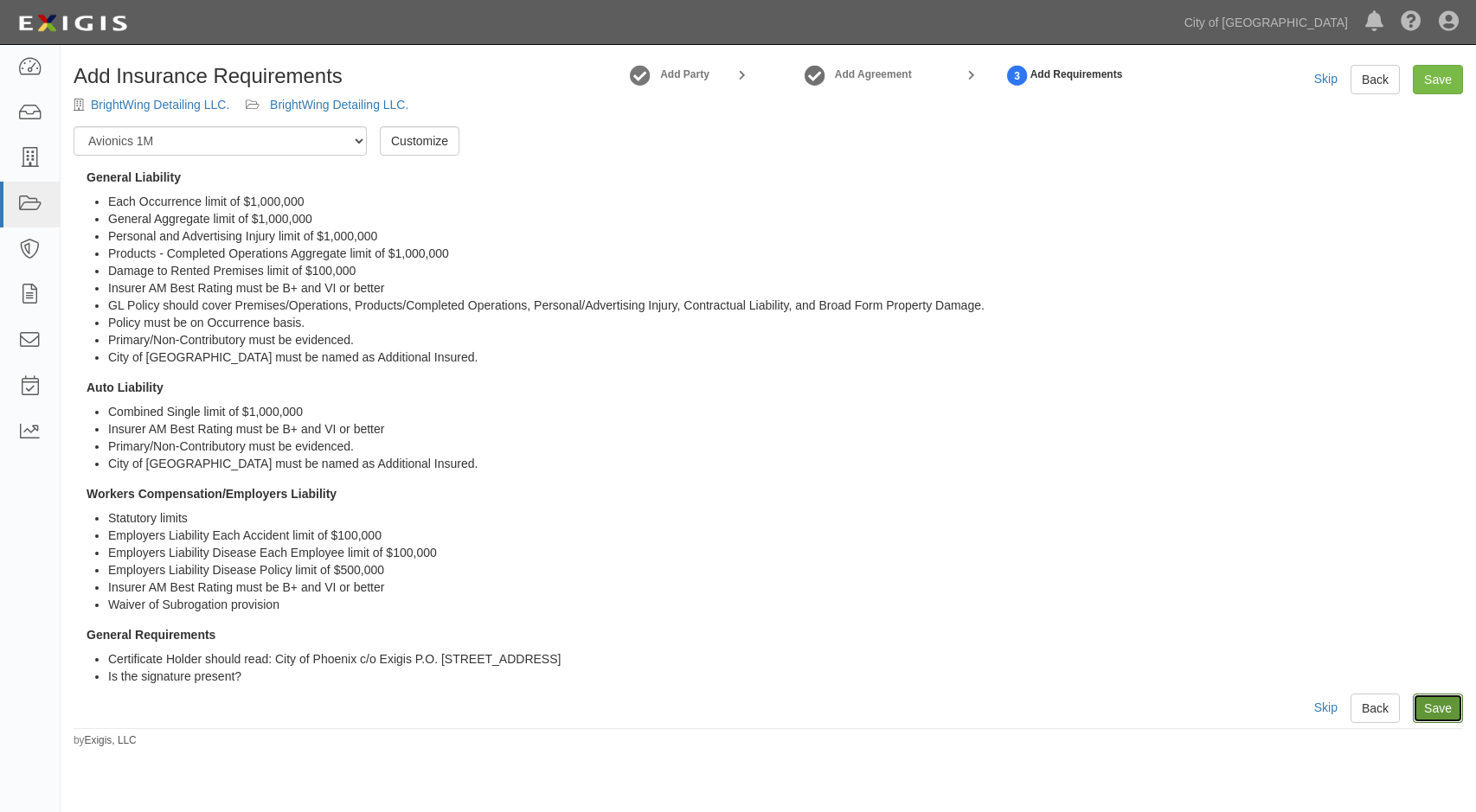
click at [1431, 709] on link "Save" at bounding box center [1438, 708] width 51 height 29
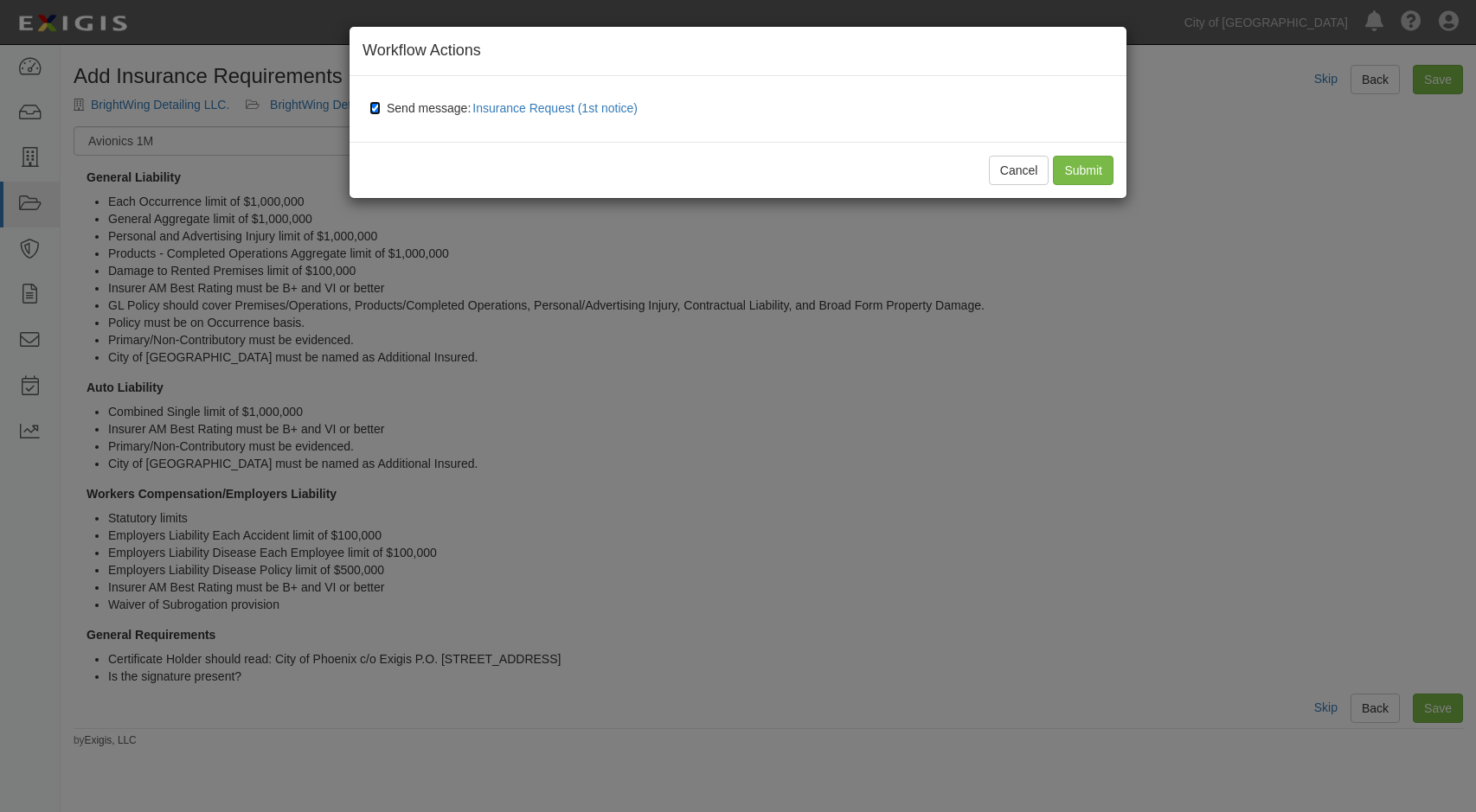
click at [371, 104] on input "Send message: Insurance Request (1st notice)" at bounding box center [376, 108] width 12 height 14
checkbox input "false"
click at [1079, 170] on input "Submit" at bounding box center [1083, 170] width 60 height 29
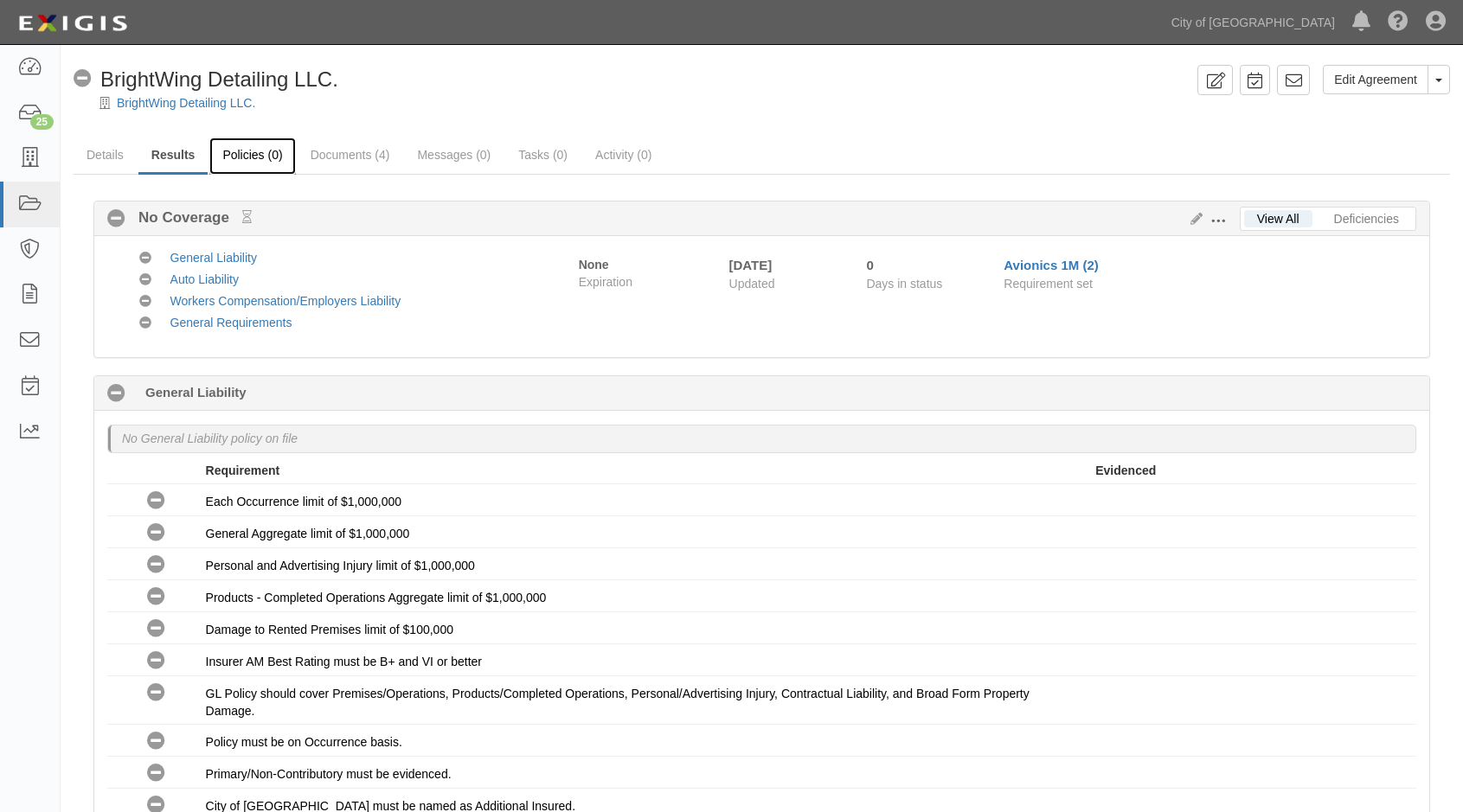
click at [256, 161] on link "Policies (0)" at bounding box center [252, 156] width 86 height 37
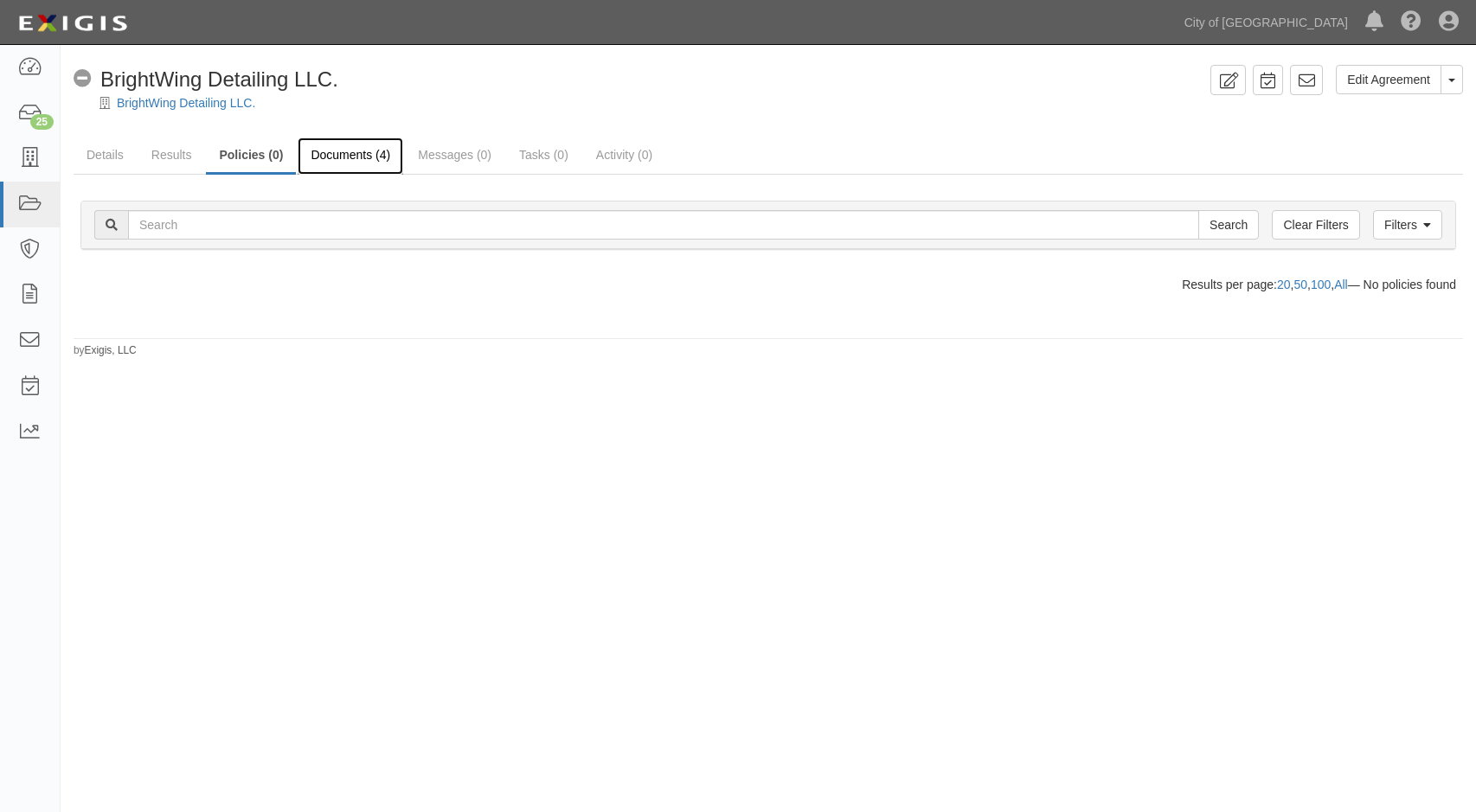
click at [344, 164] on link "Documents (4)" at bounding box center [350, 156] width 105 height 37
click at [29, 65] on icon at bounding box center [29, 68] width 24 height 19
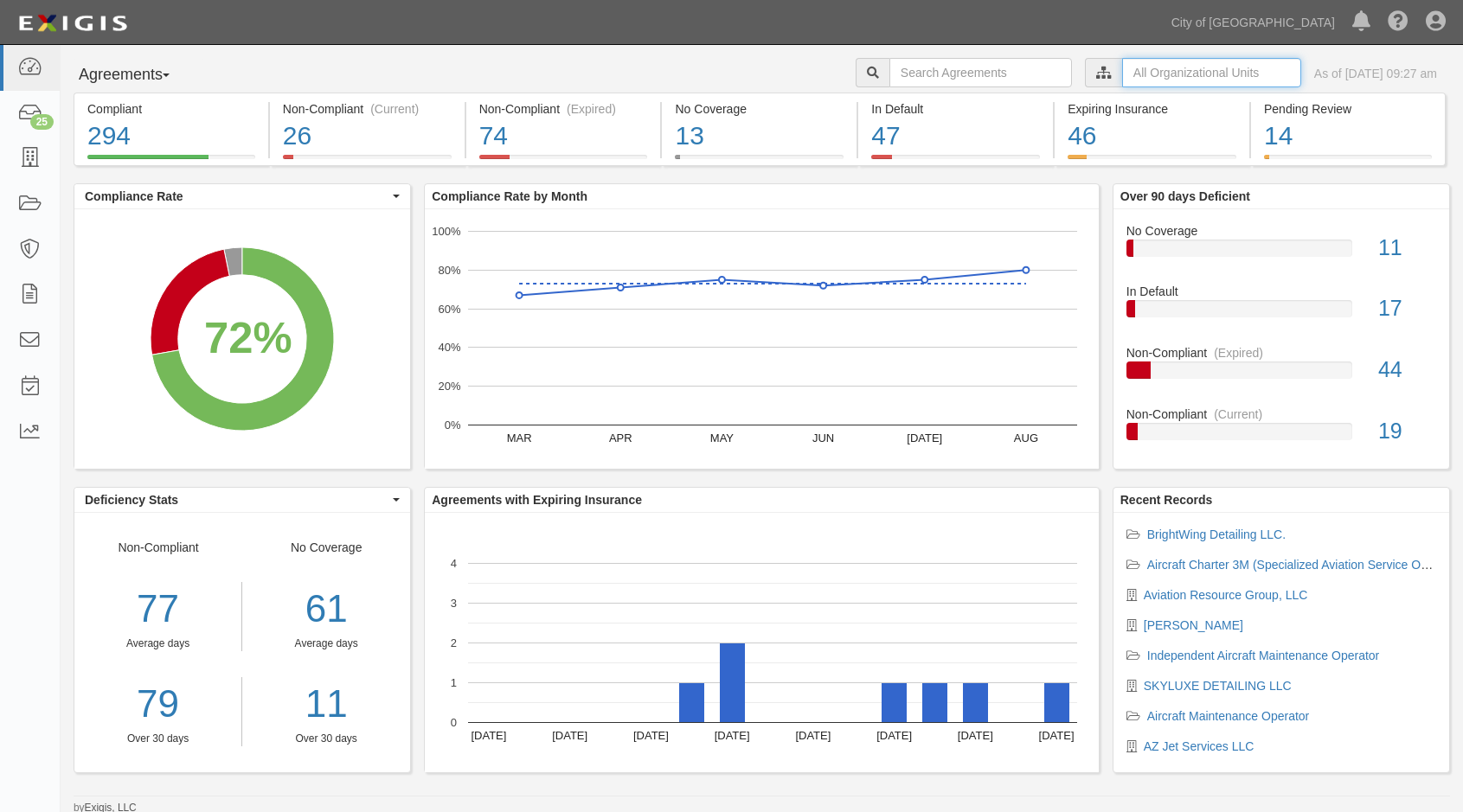
click at [1122, 79] on input "text" at bounding box center [1211, 73] width 179 height 29
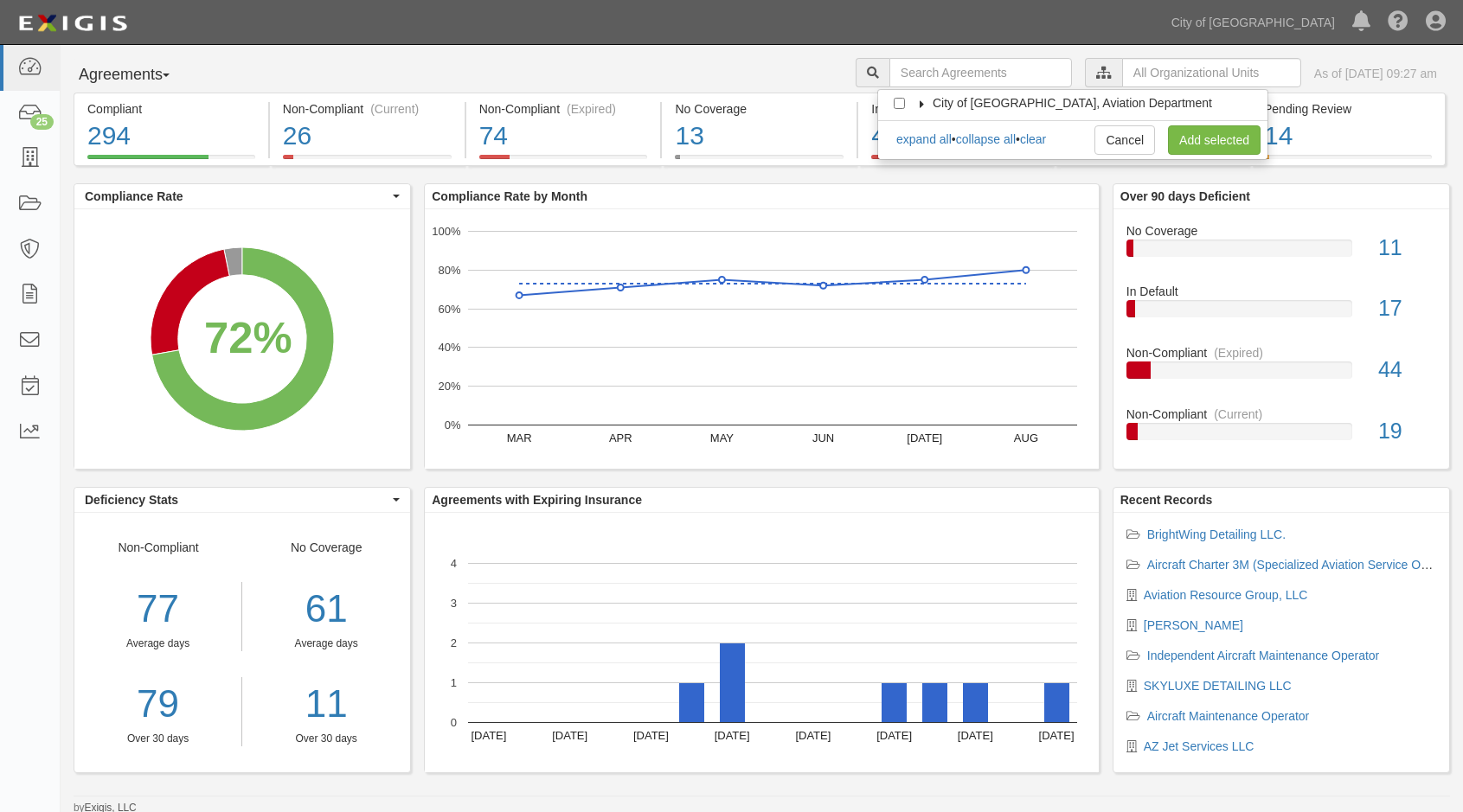
click at [919, 108] on label "City of [GEOGRAPHIC_DATA], Aviation Department" at bounding box center [1060, 103] width 301 height 18
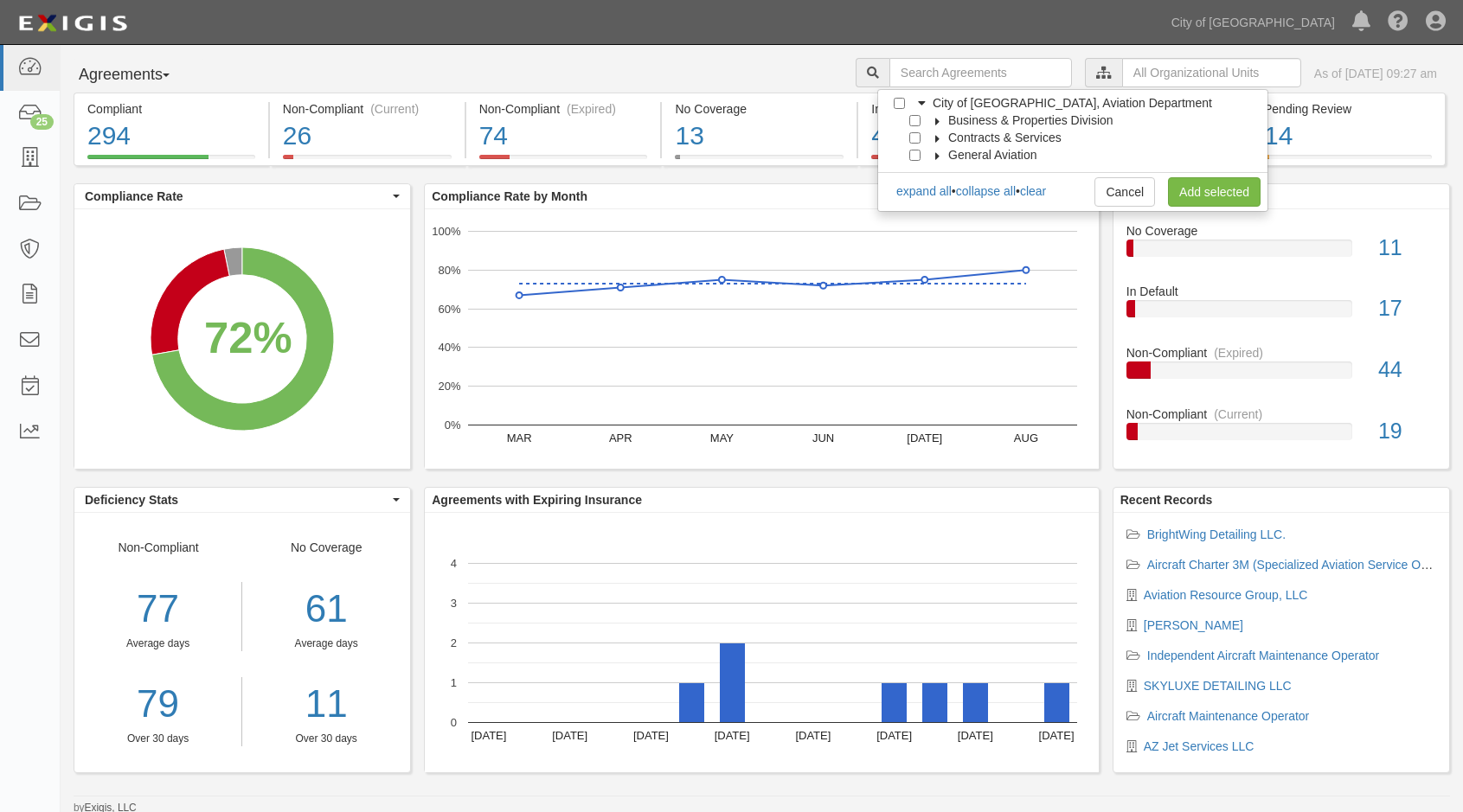
click at [938, 160] on label "General Aviation" at bounding box center [981, 155] width 110 height 18
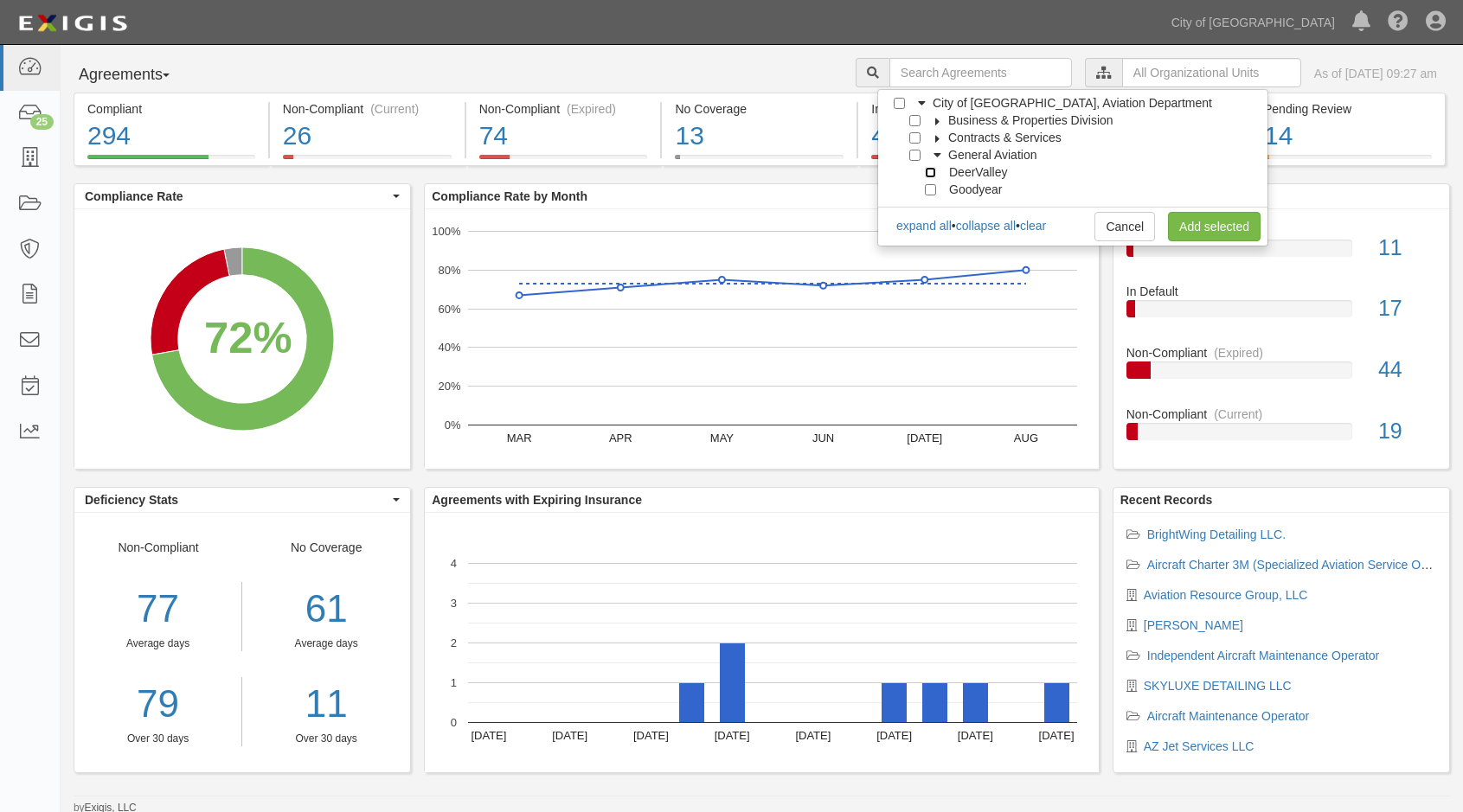
click at [931, 170] on input "DeerValley" at bounding box center [930, 173] width 12 height 12
checkbox input "true"
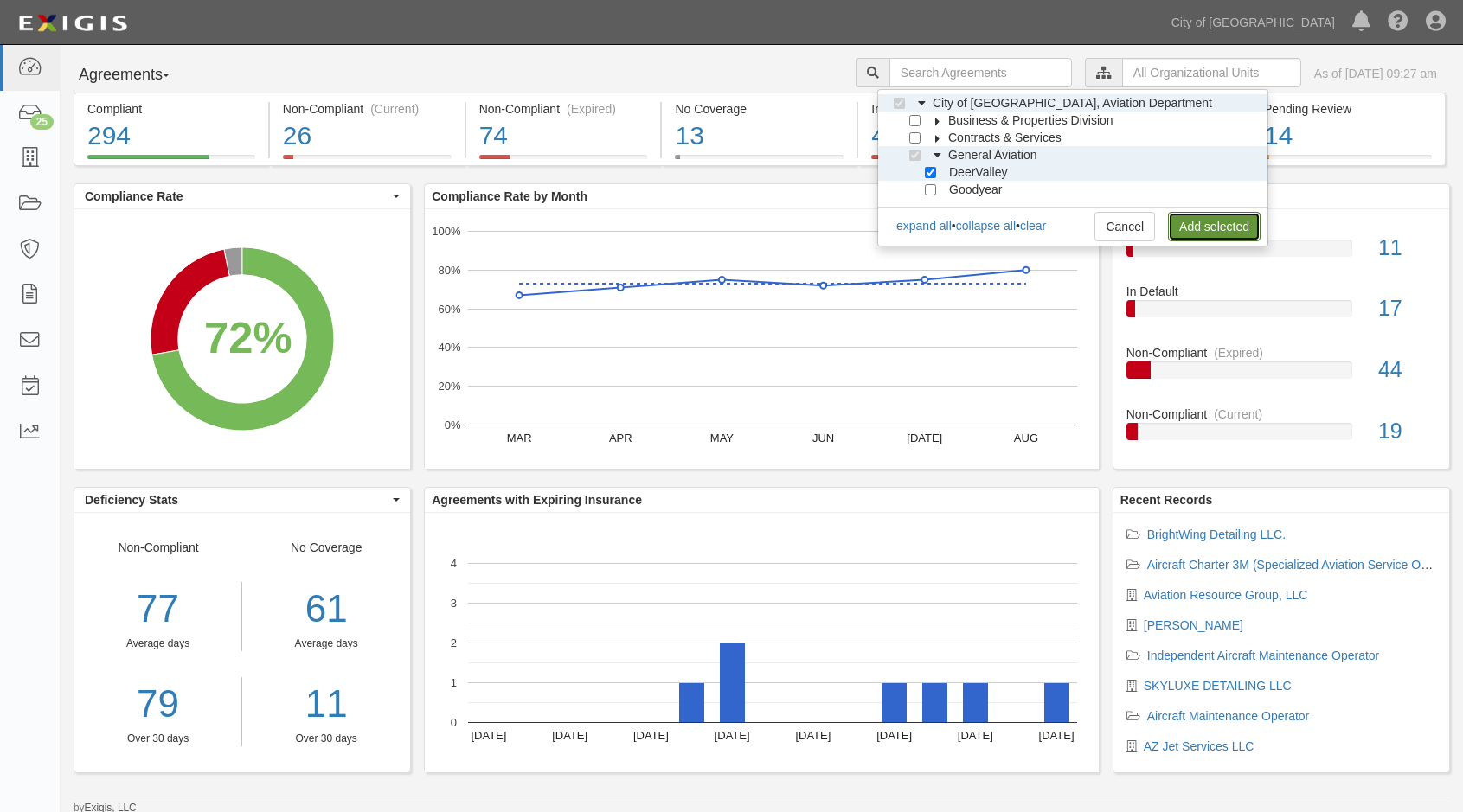
click at [1241, 233] on link "Add selected" at bounding box center [1213, 227] width 92 height 29
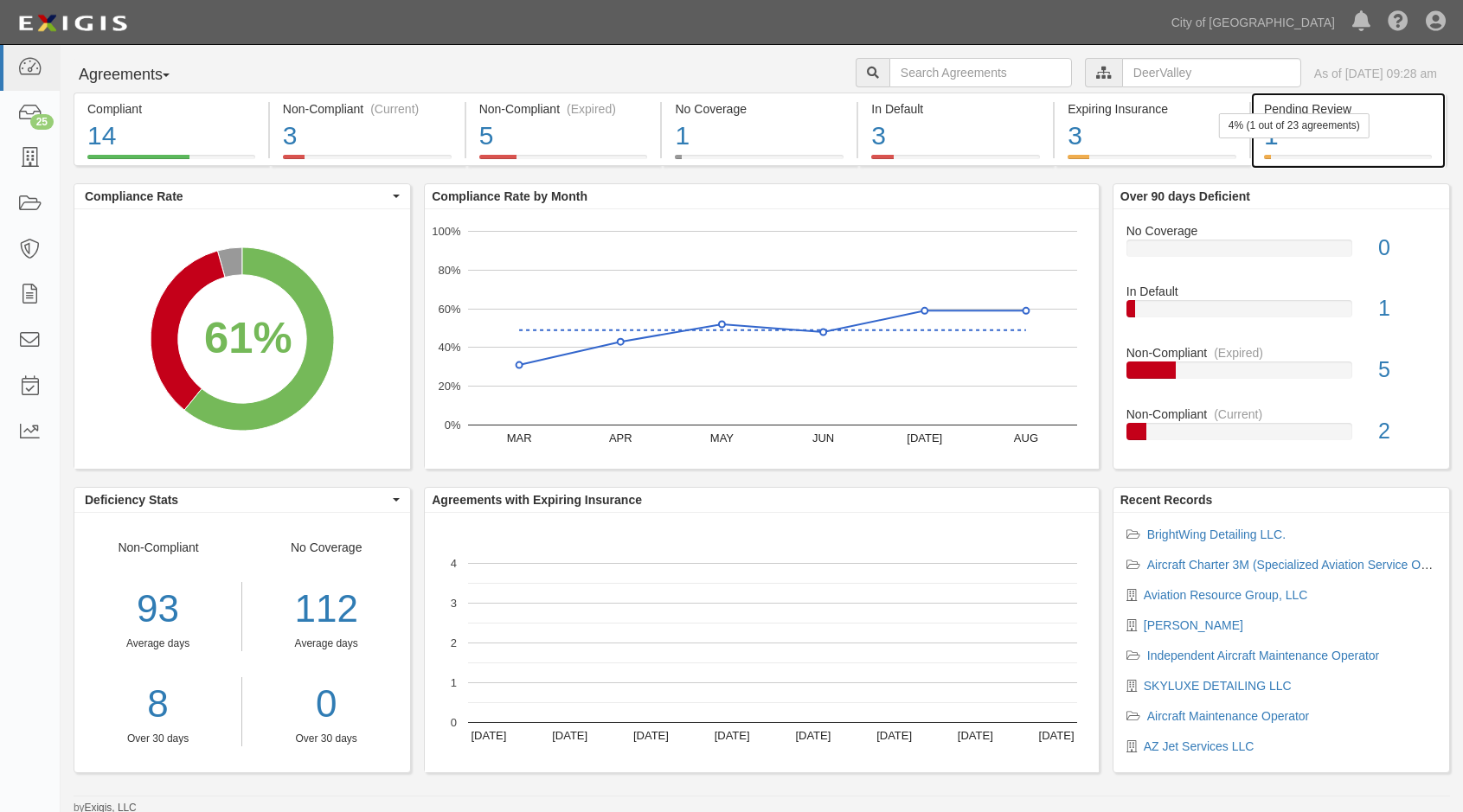
click at [1383, 136] on div "1" at bounding box center [1347, 136] width 167 height 37
click at [86, 313] on rect "A chart." at bounding box center [241, 338] width 336 height 260
click at [1416, 128] on div "1" at bounding box center [1347, 136] width 167 height 37
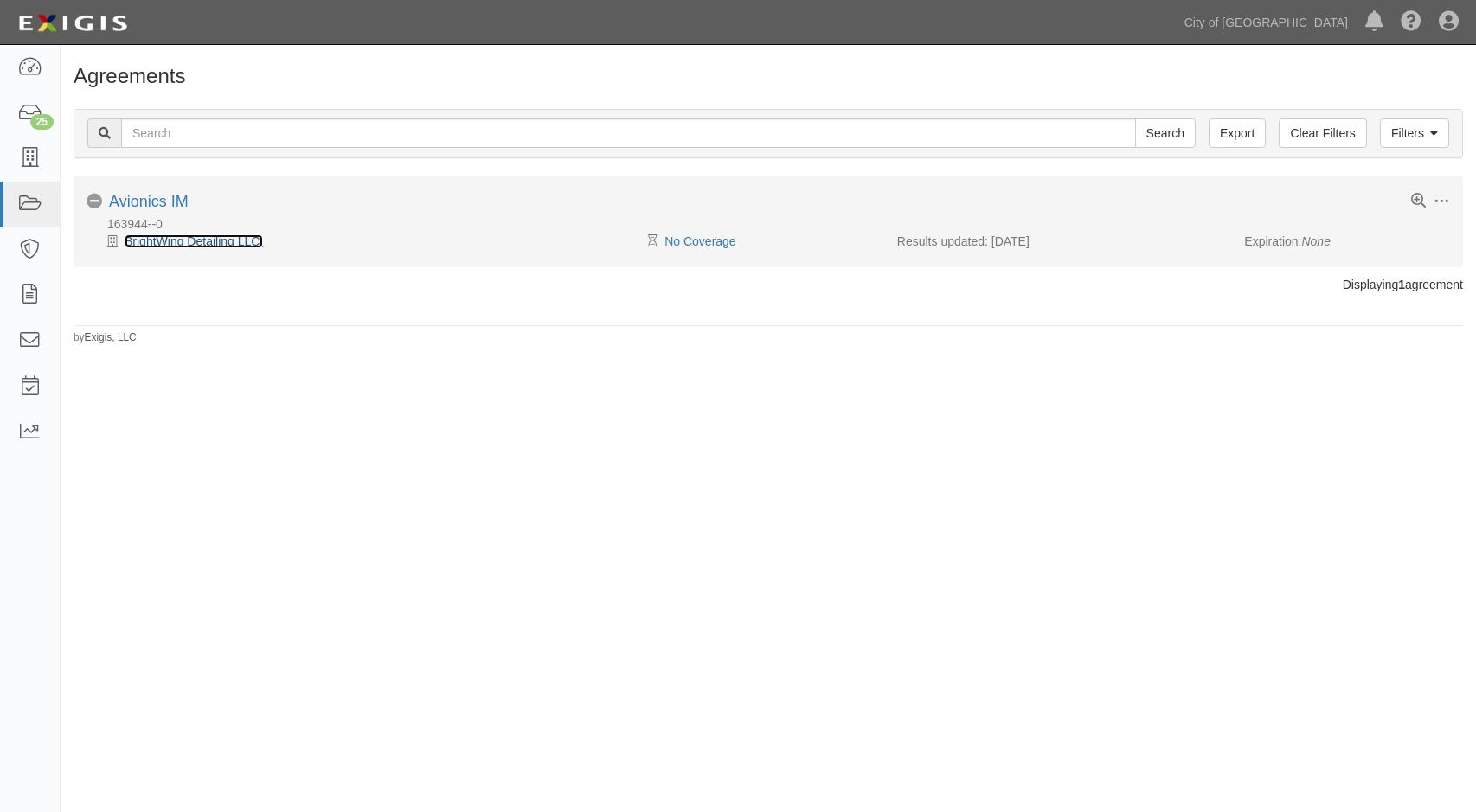
click at [167, 238] on link "BrightWing Detailing LLC." at bounding box center [194, 241] width 138 height 14
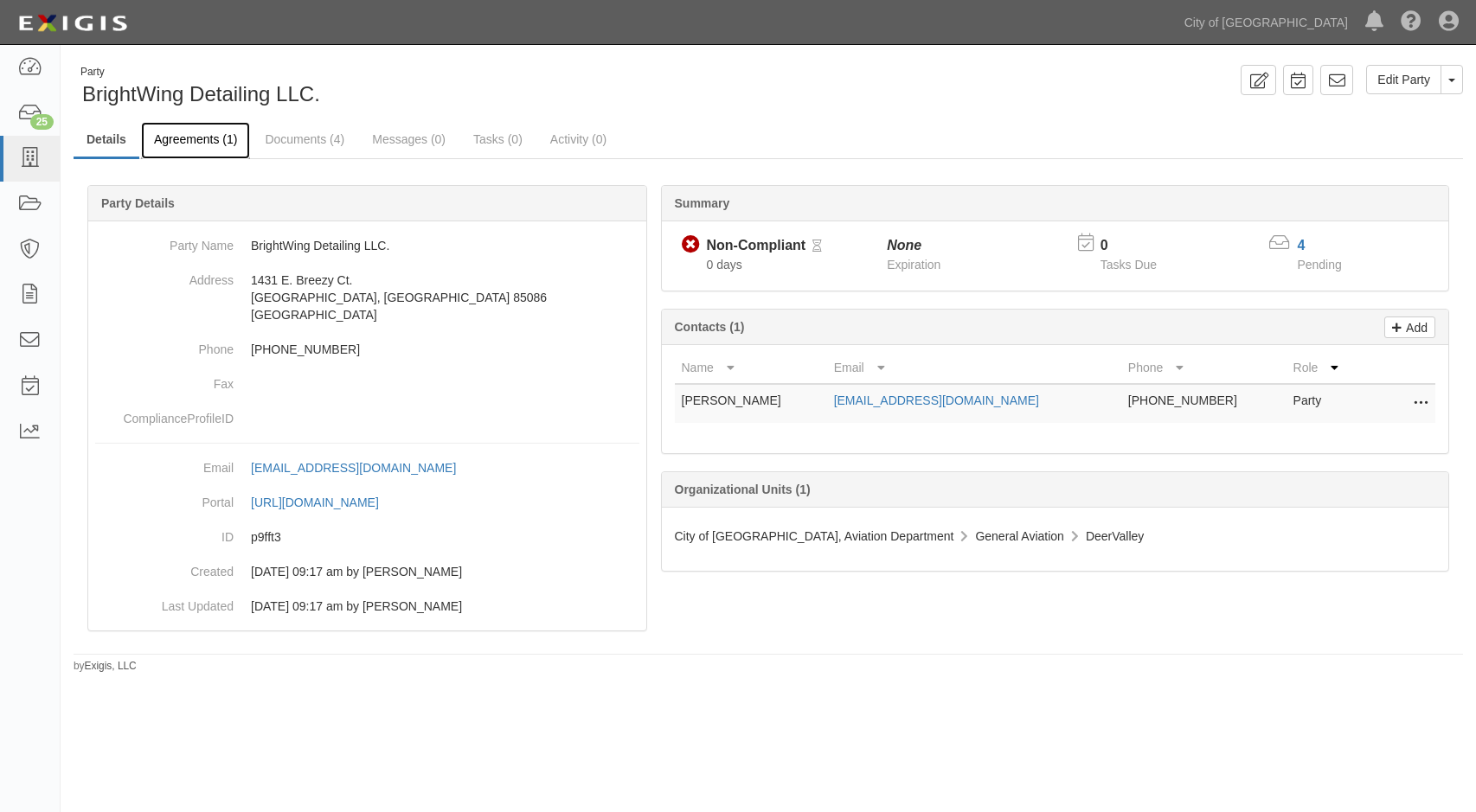
click at [217, 144] on link "Agreements (1)" at bounding box center [196, 140] width 109 height 37
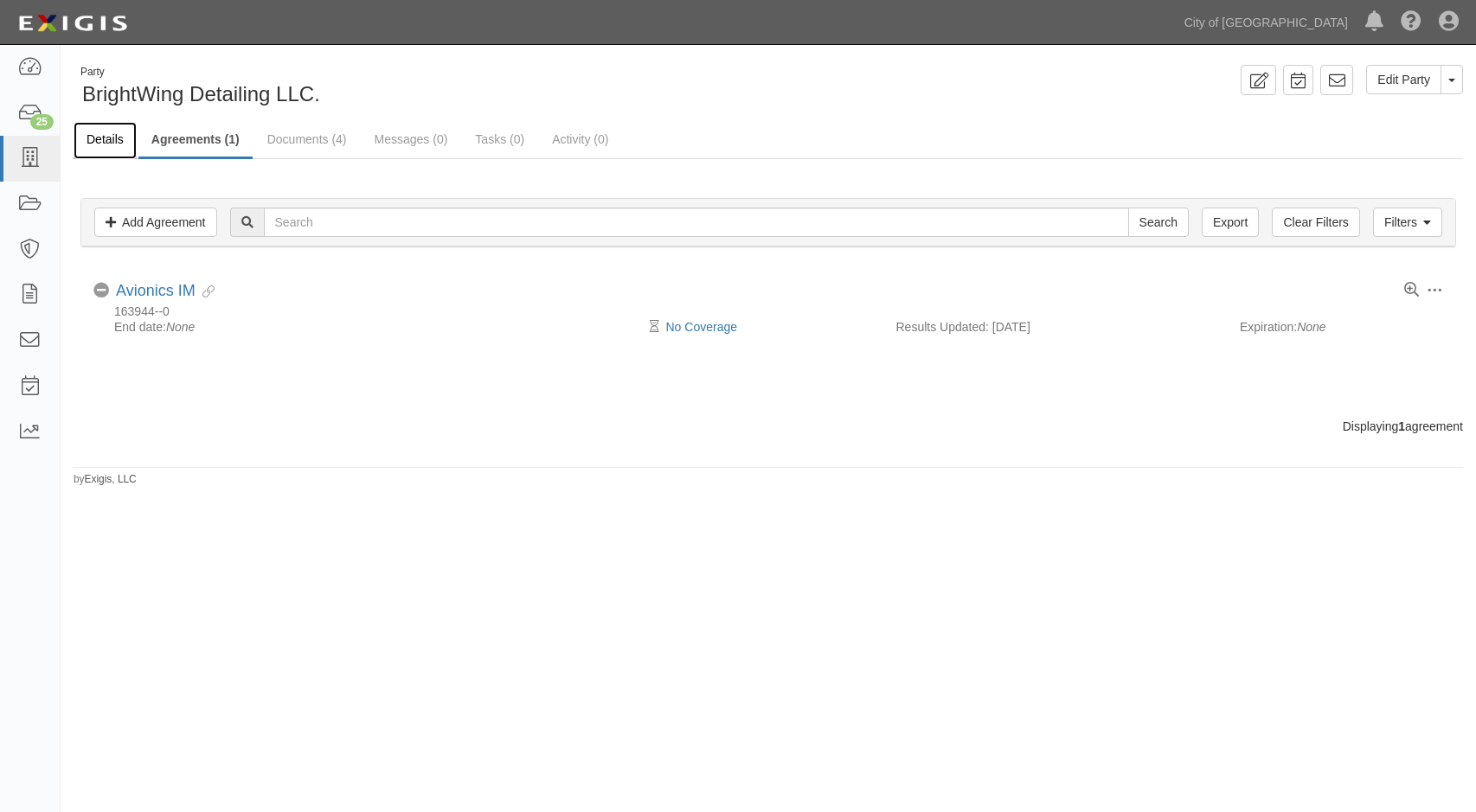
click at [90, 141] on link "Details" at bounding box center [105, 140] width 63 height 37
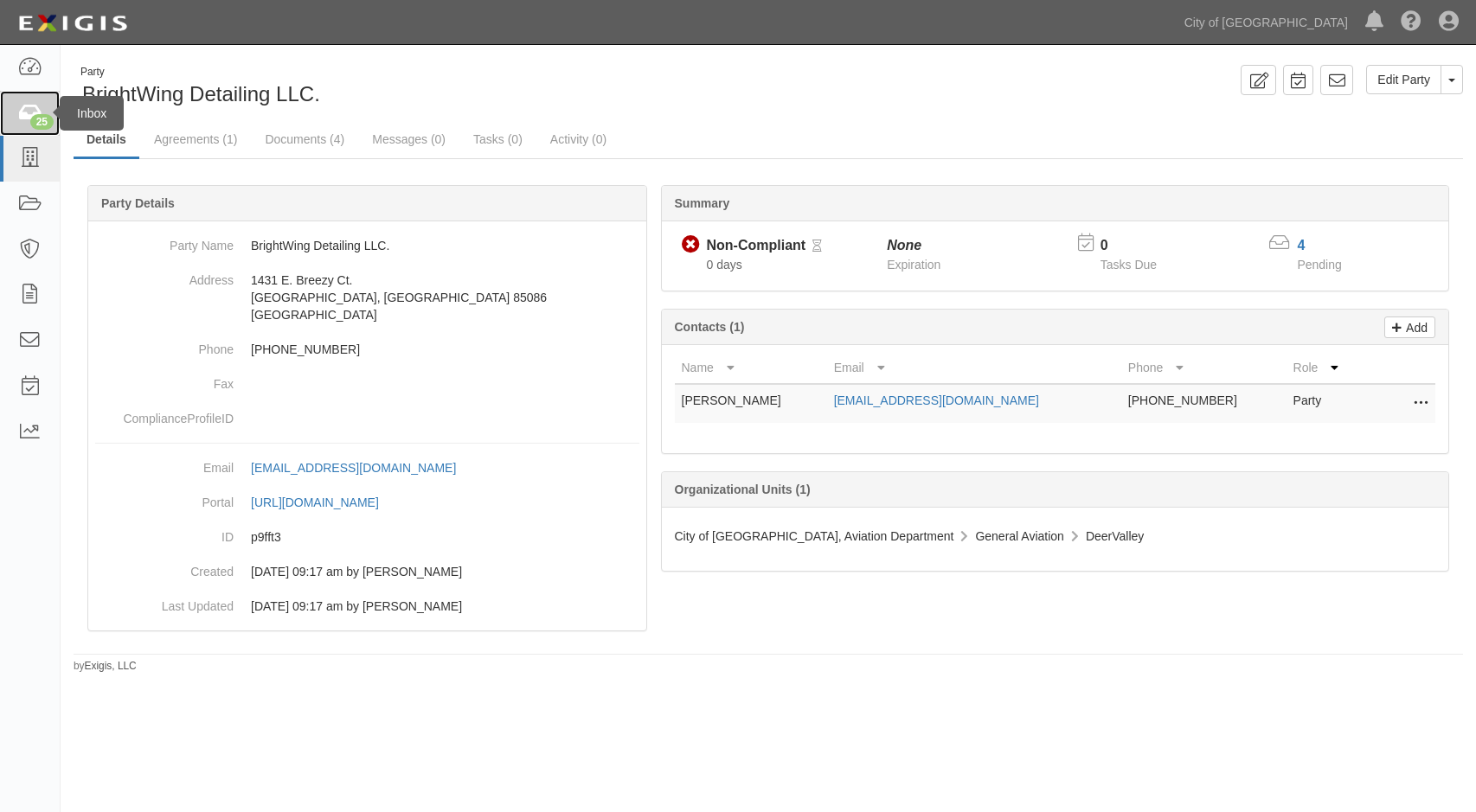
click at [19, 110] on icon at bounding box center [29, 114] width 24 height 19
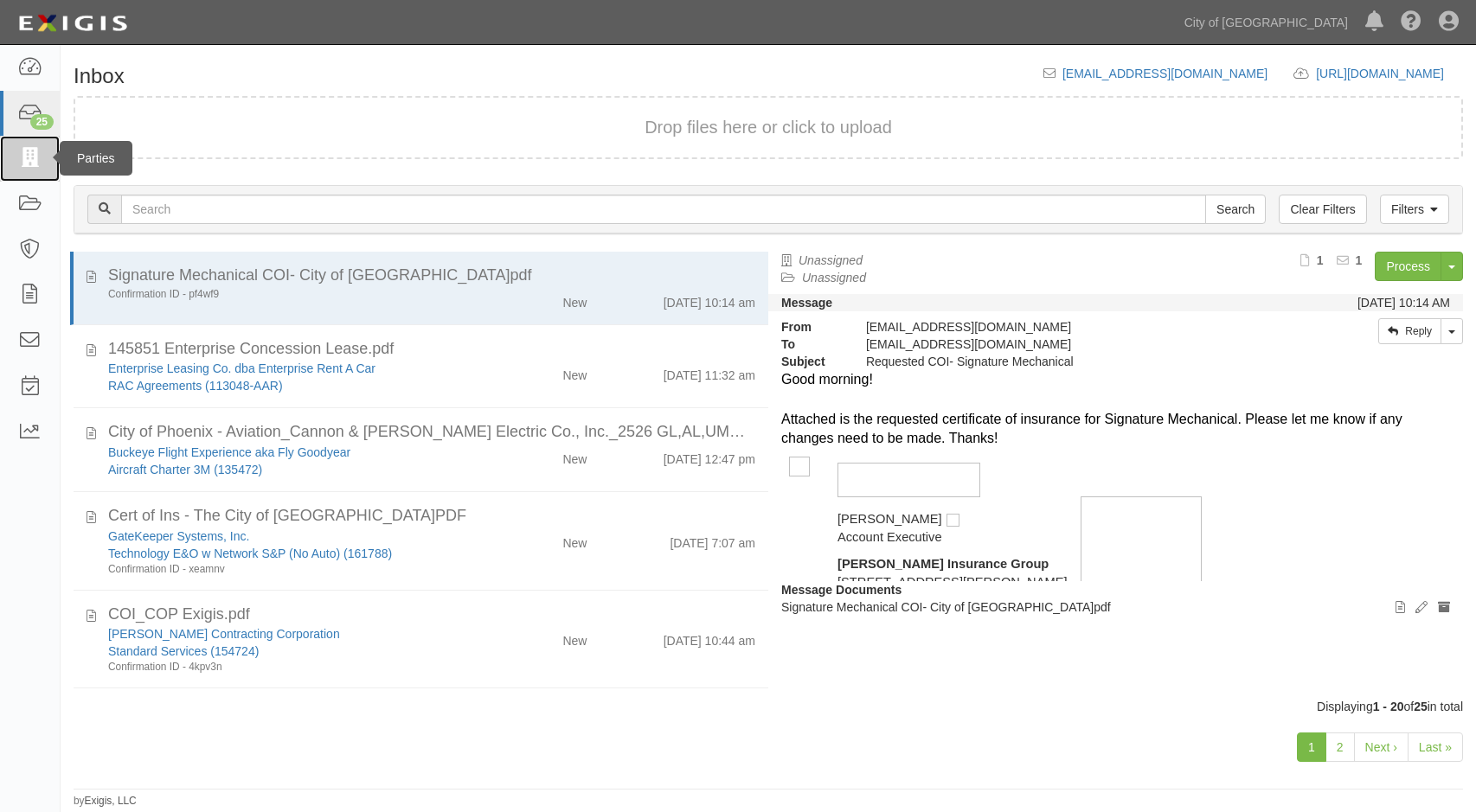
click at [20, 152] on icon at bounding box center [29, 159] width 24 height 19
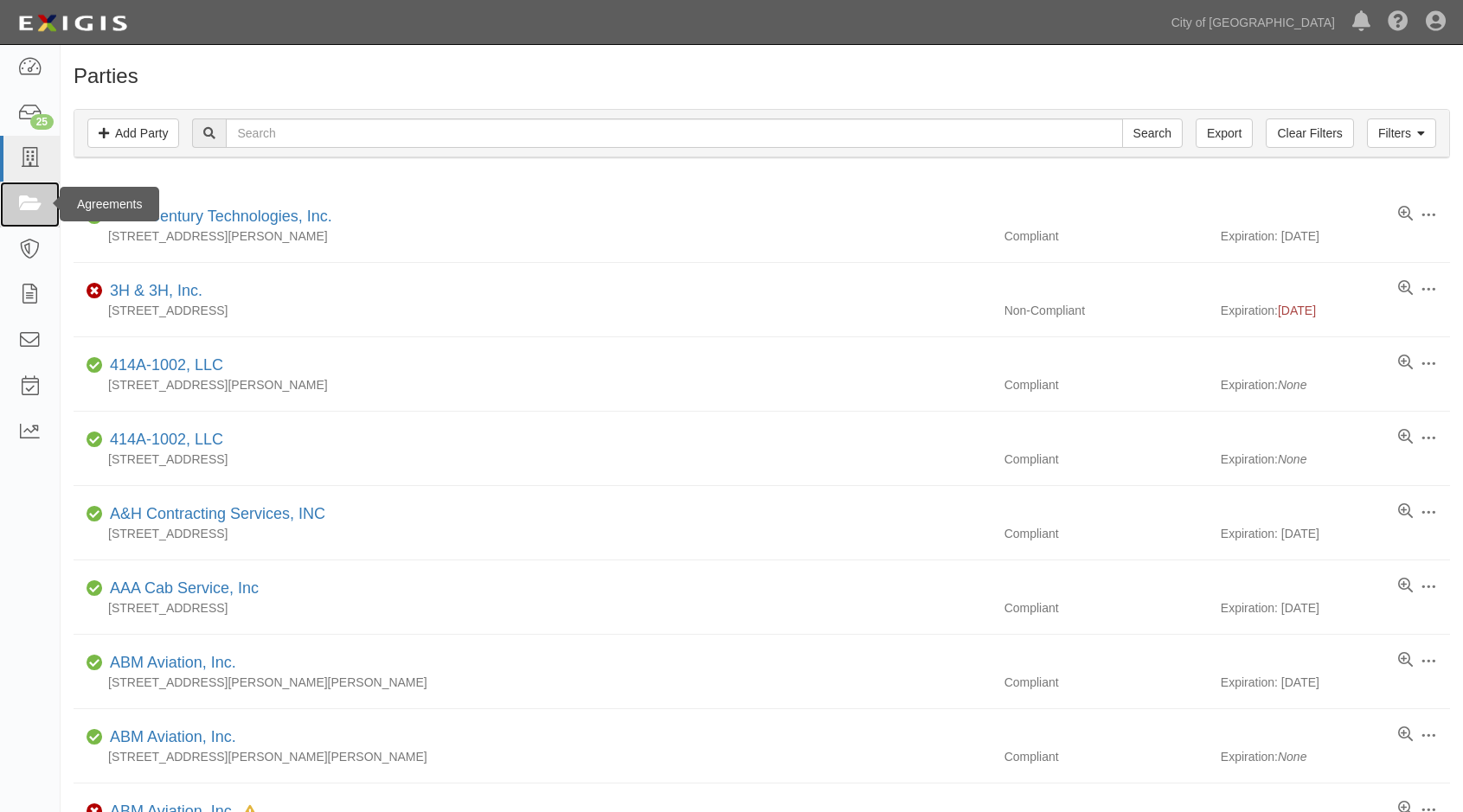
click at [18, 205] on icon at bounding box center [29, 204] width 24 height 19
